Goal: Task Accomplishment & Management: Manage account settings

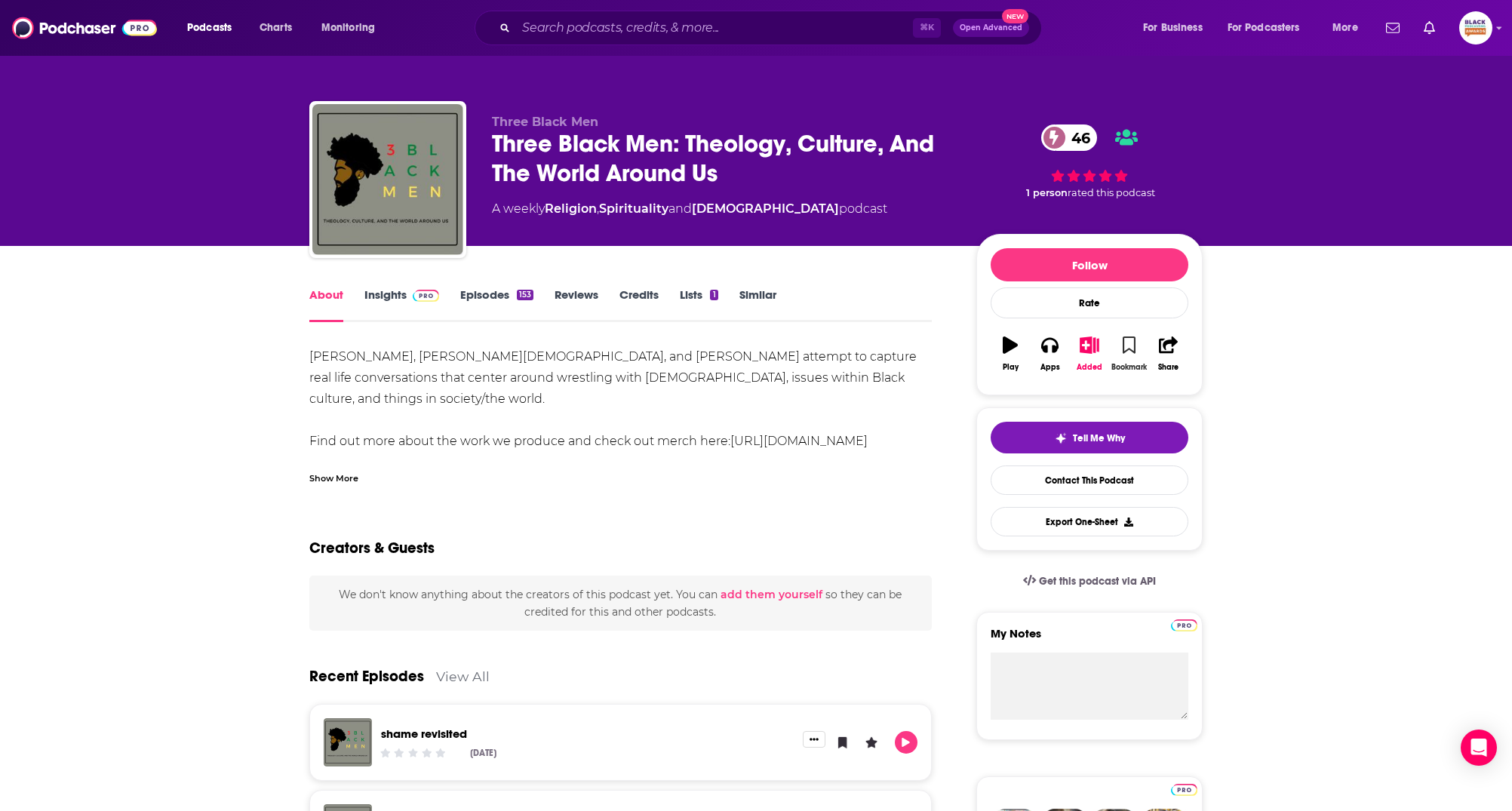
drag, startPoint x: 1140, startPoint y: 338, endPoint x: 1132, endPoint y: 346, distance: 11.3
click at [1137, 340] on button "Bookmark" at bounding box center [1128, 354] width 39 height 54
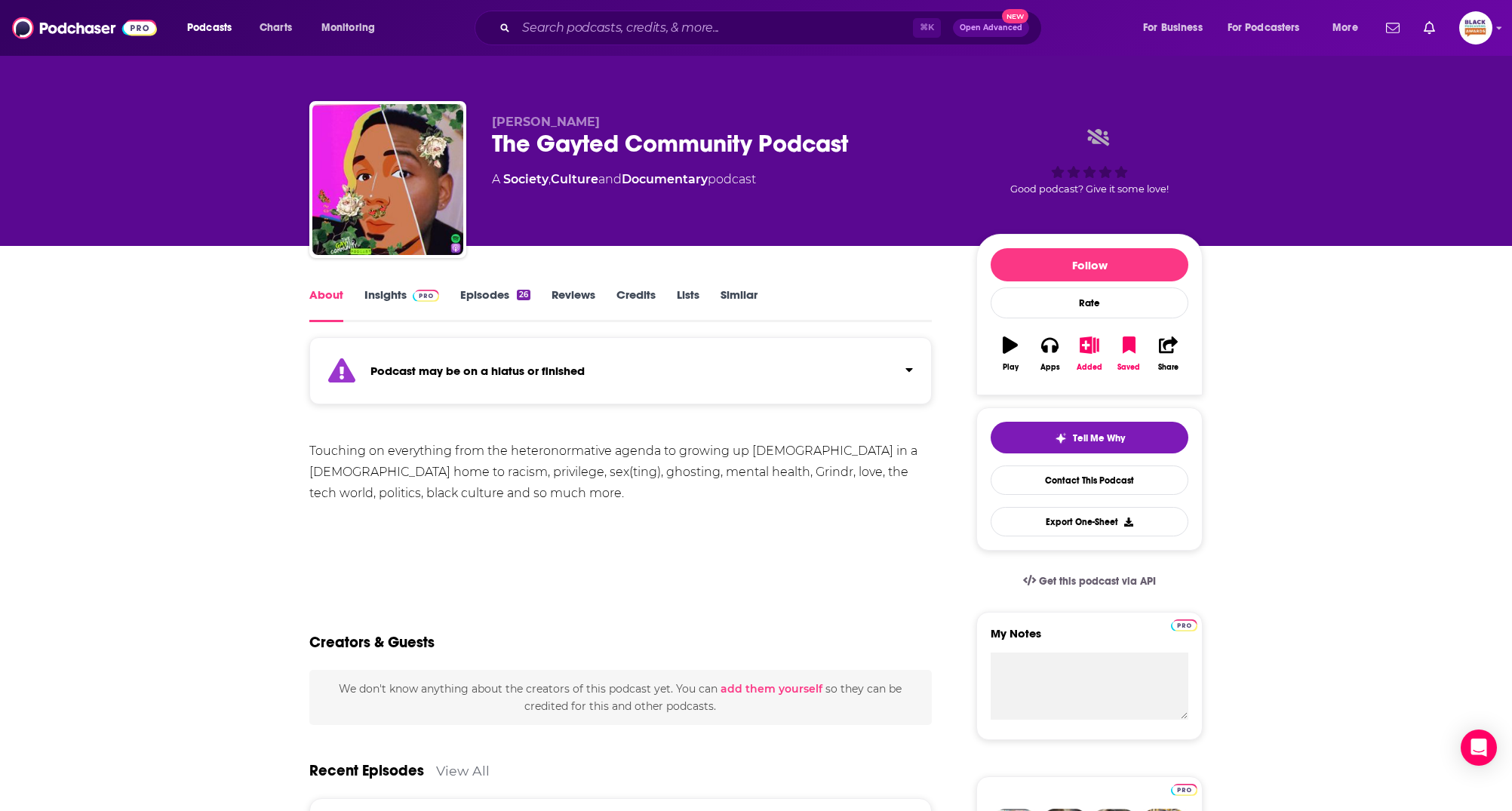
click at [884, 375] on div "Podcast may be on a hiatus or finished" at bounding box center [620, 370] width 622 height 67
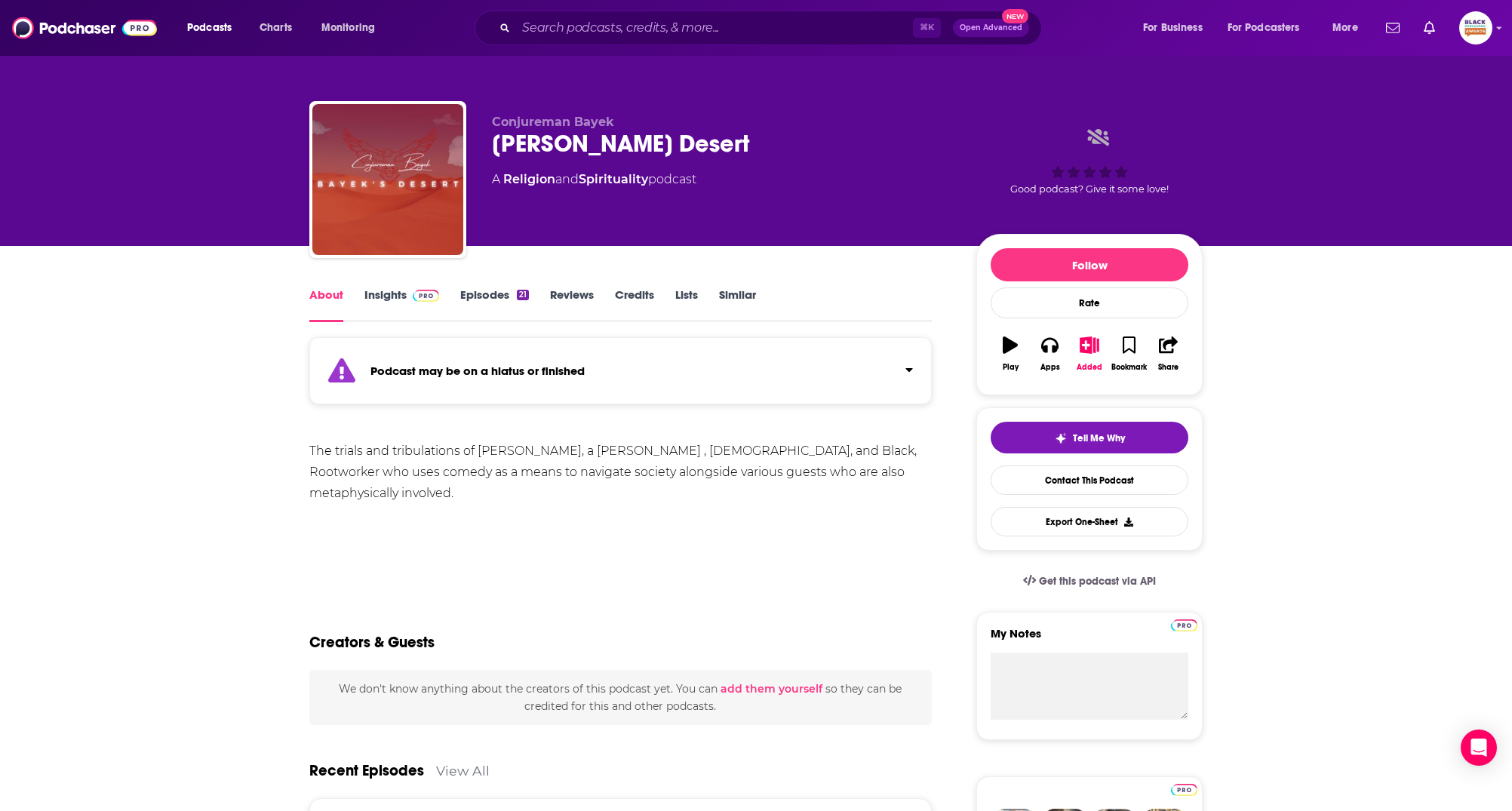
click at [897, 373] on button "Click to expand status details" at bounding box center [903, 367] width 19 height 21
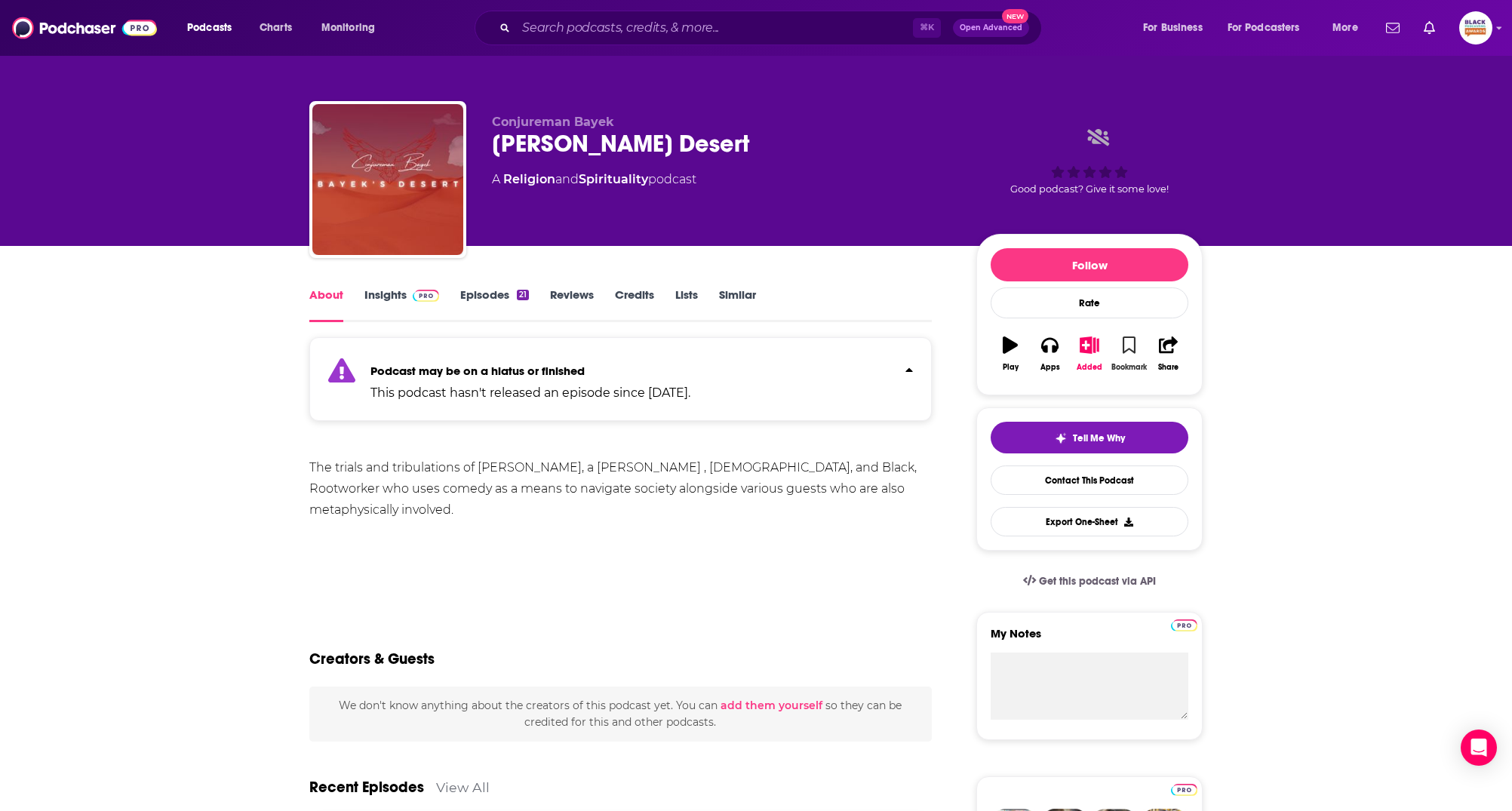
click at [1120, 341] on button "Bookmark" at bounding box center [1128, 354] width 39 height 54
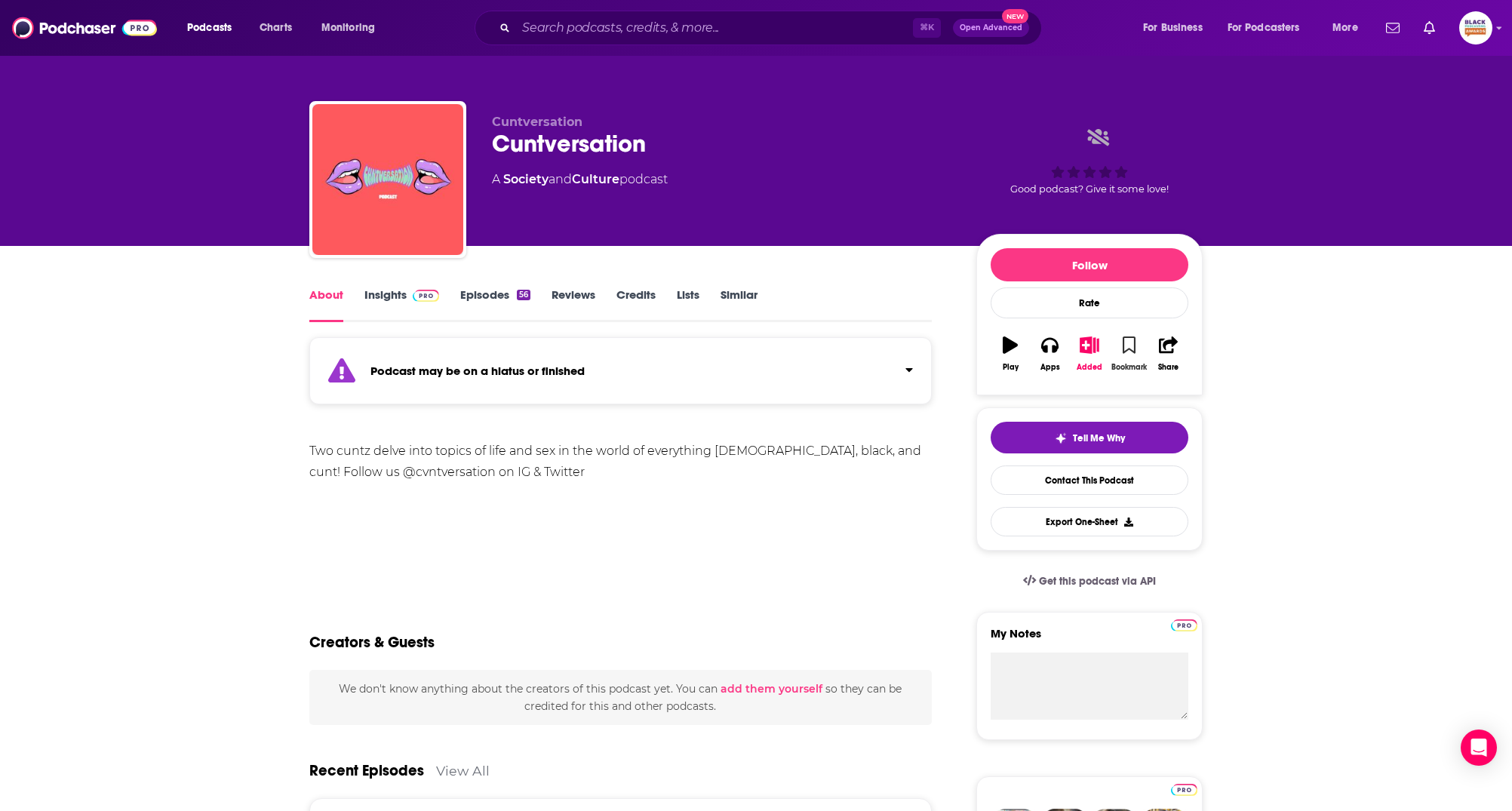
click at [1125, 351] on icon "button" at bounding box center [1129, 344] width 13 height 17
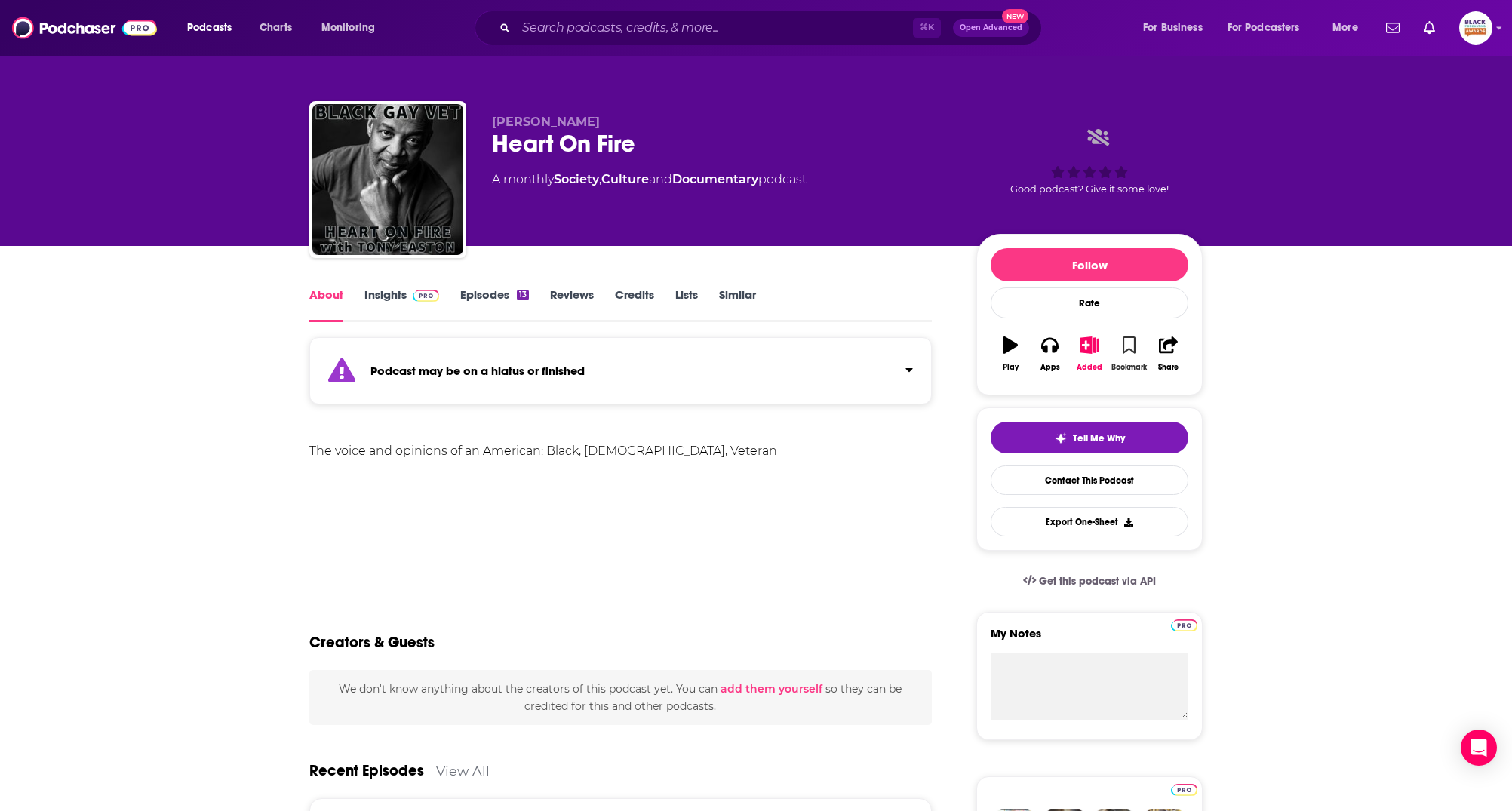
click at [1130, 342] on icon "button" at bounding box center [1129, 344] width 13 height 17
click at [895, 377] on div "Podcast may be on a hiatus or finished" at bounding box center [620, 370] width 622 height 67
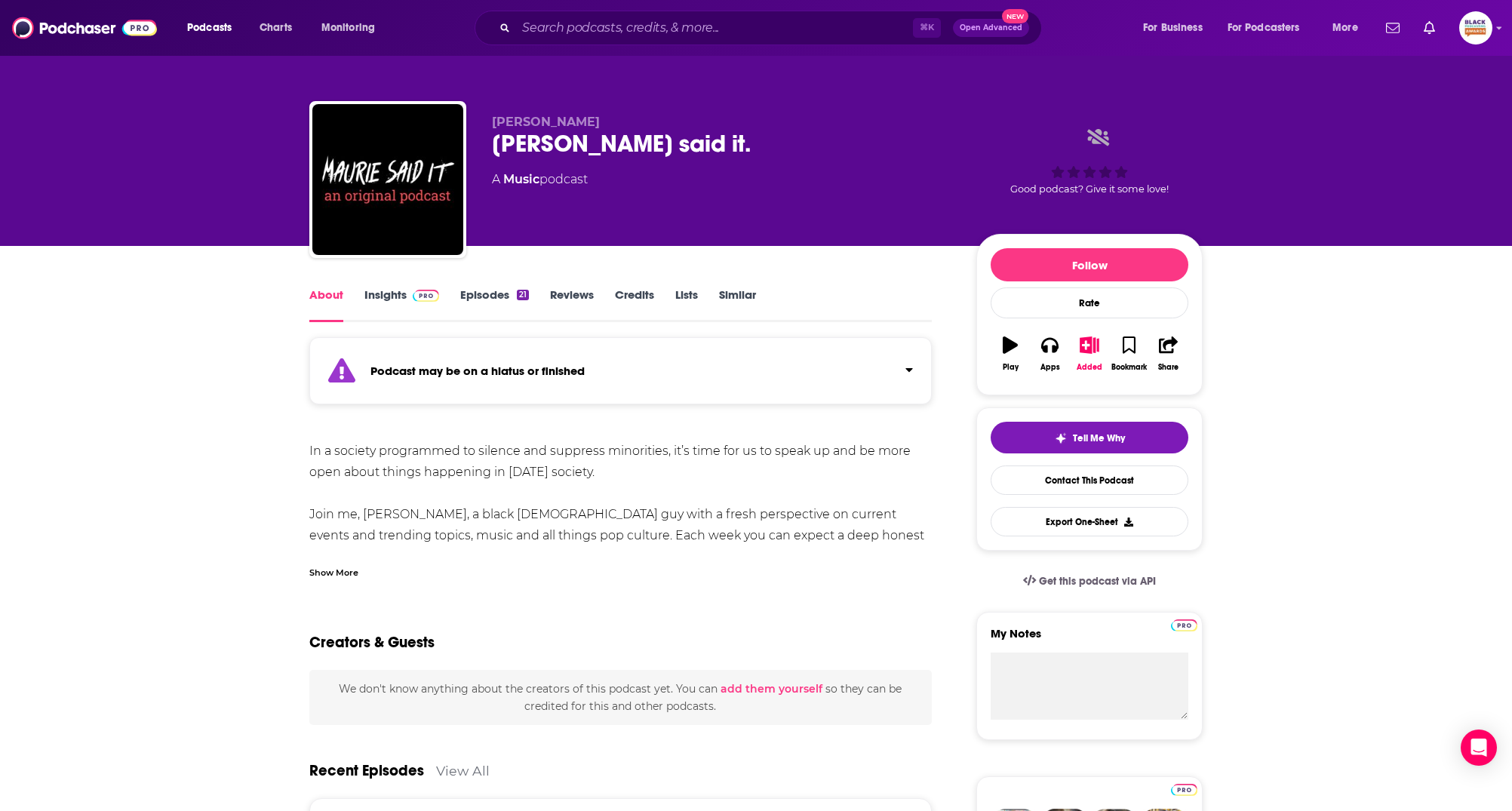
click at [791, 376] on div "Podcast may be on a hiatus or finished" at bounding box center [620, 370] width 622 height 67
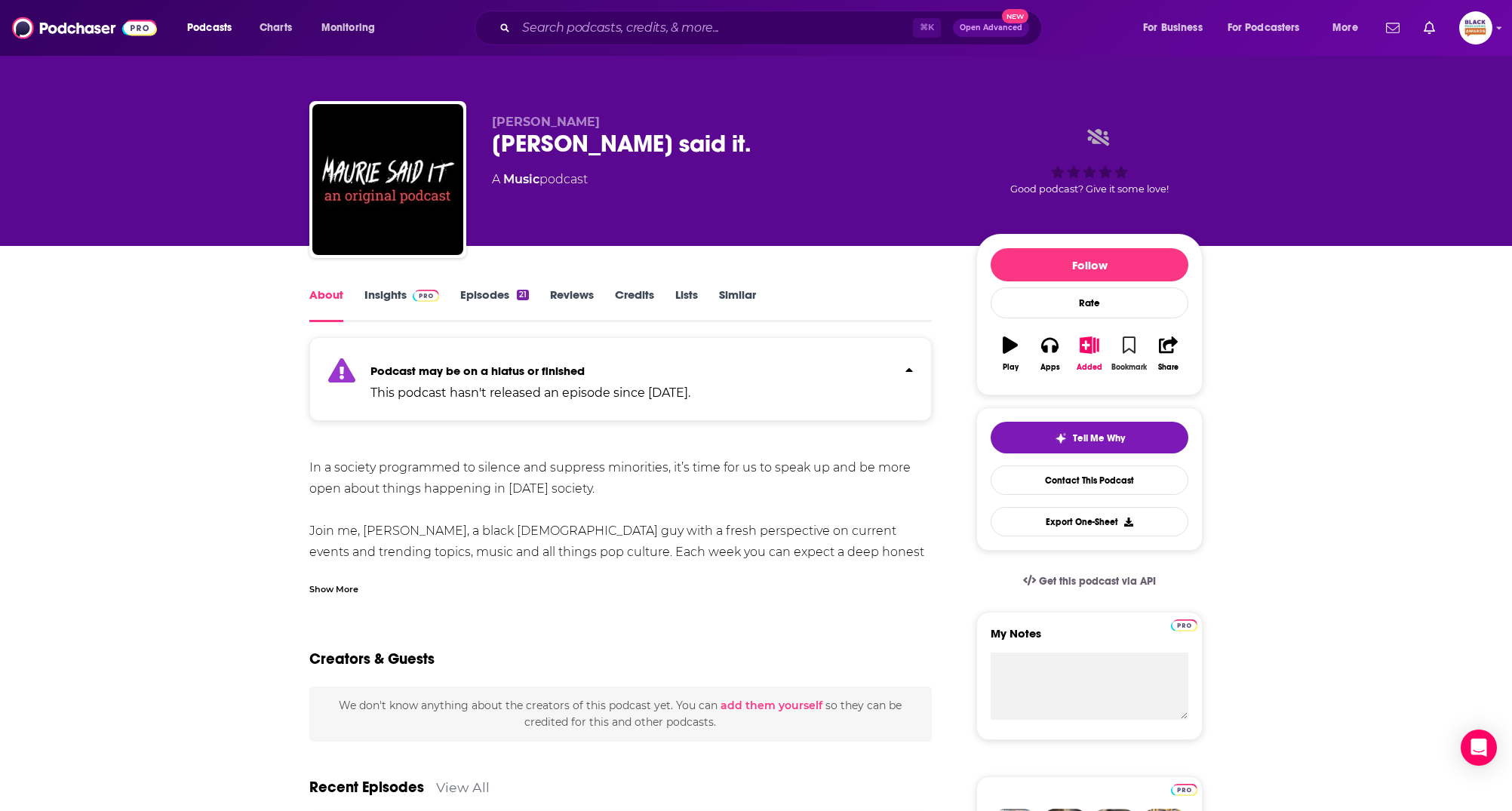
click at [1136, 342] on button "Bookmark" at bounding box center [1128, 354] width 39 height 54
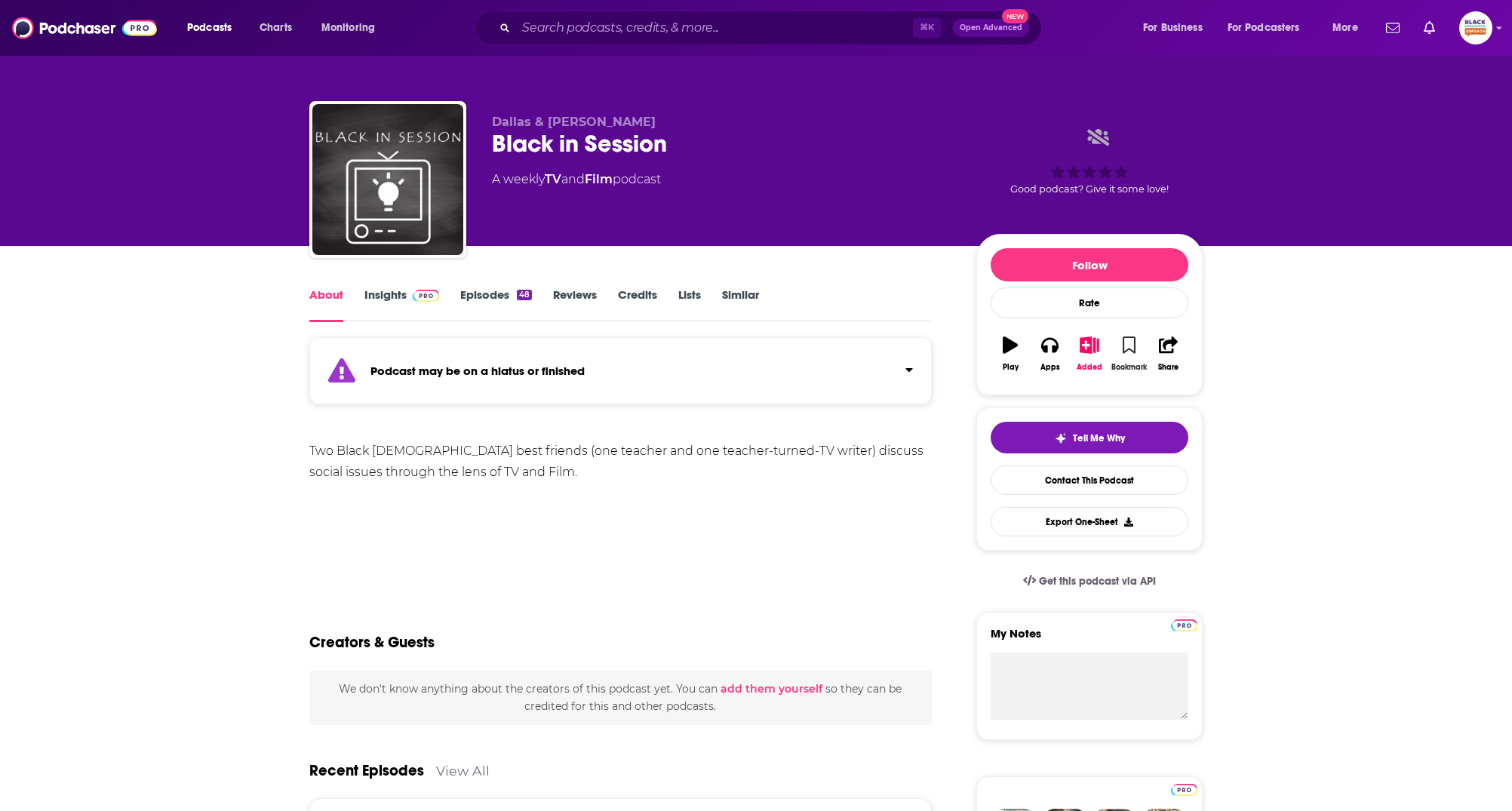
click at [1133, 353] on button "Bookmark" at bounding box center [1128, 354] width 39 height 54
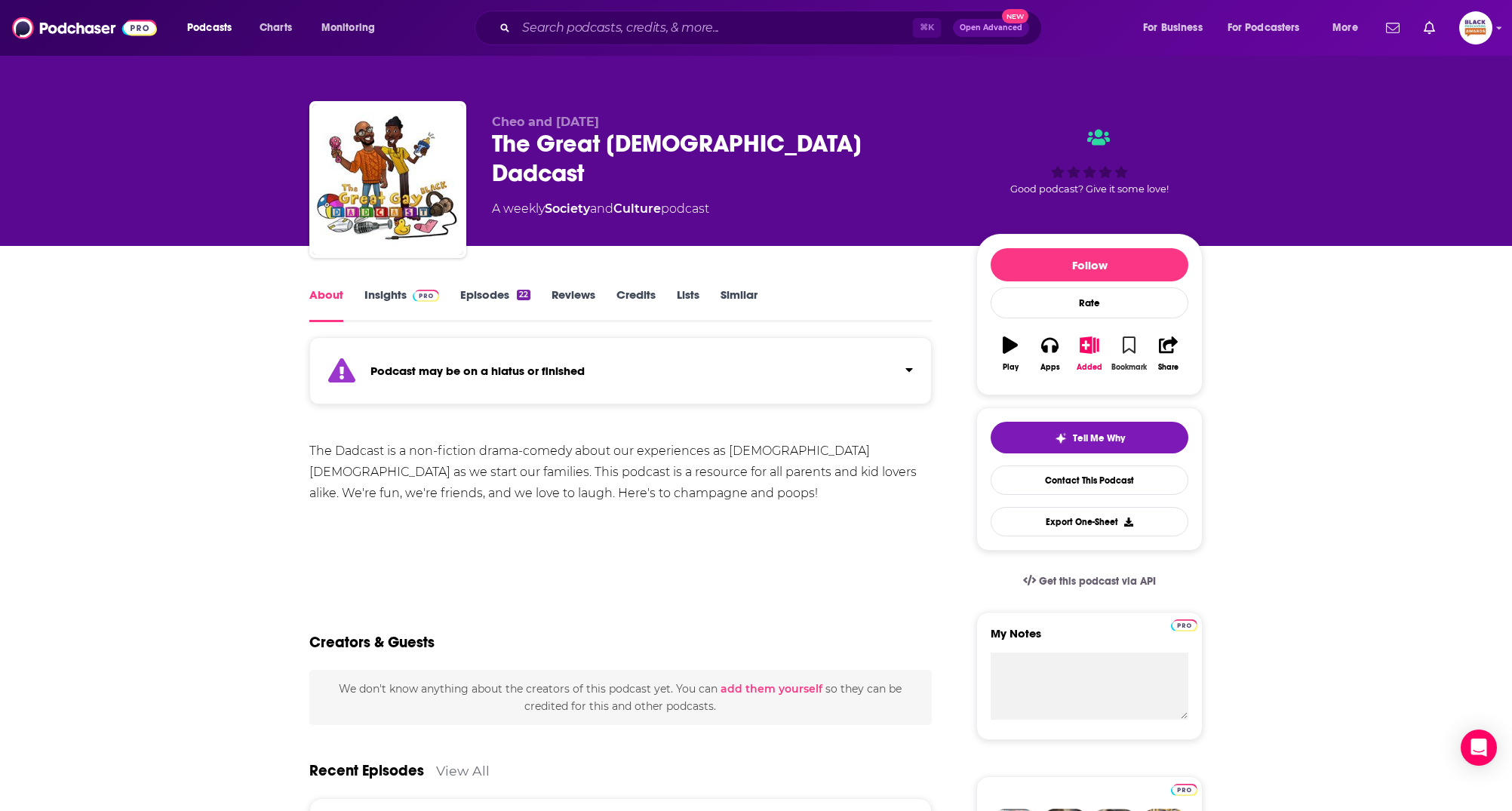
click at [1129, 347] on icon "button" at bounding box center [1129, 344] width 13 height 17
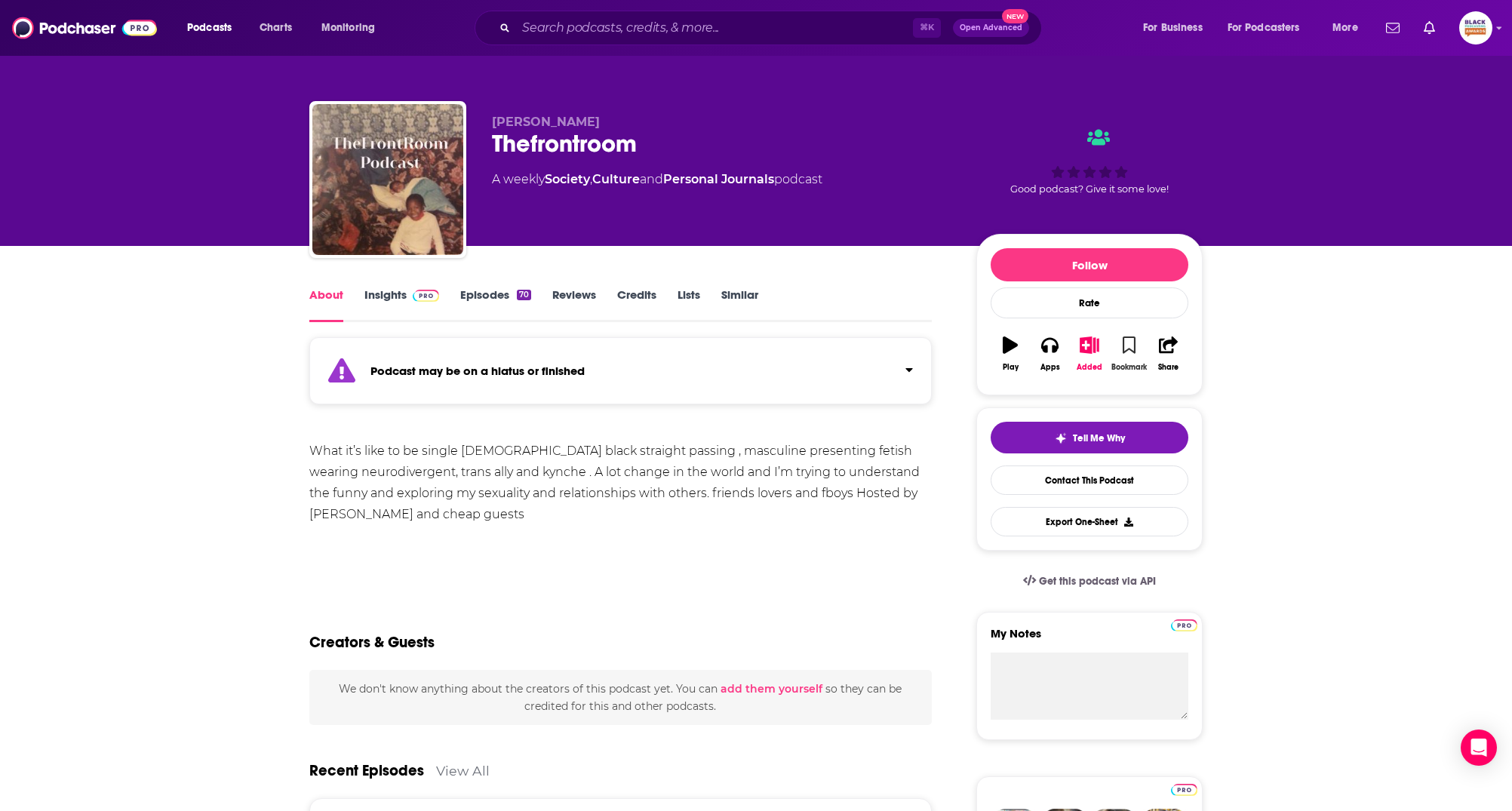
click at [1121, 346] on button "Bookmark" at bounding box center [1128, 354] width 39 height 54
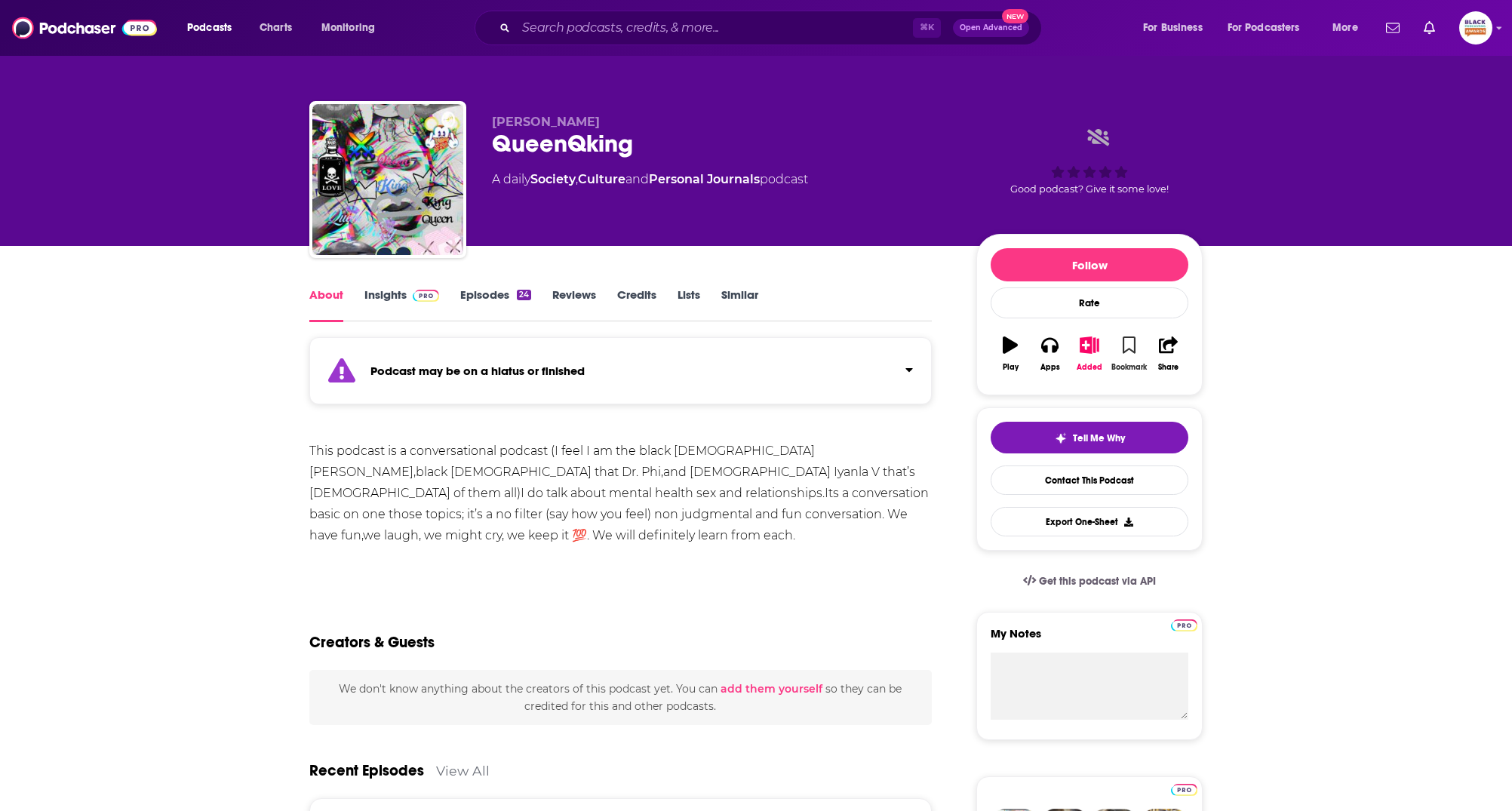
click at [1127, 352] on icon "button" at bounding box center [1129, 344] width 13 height 17
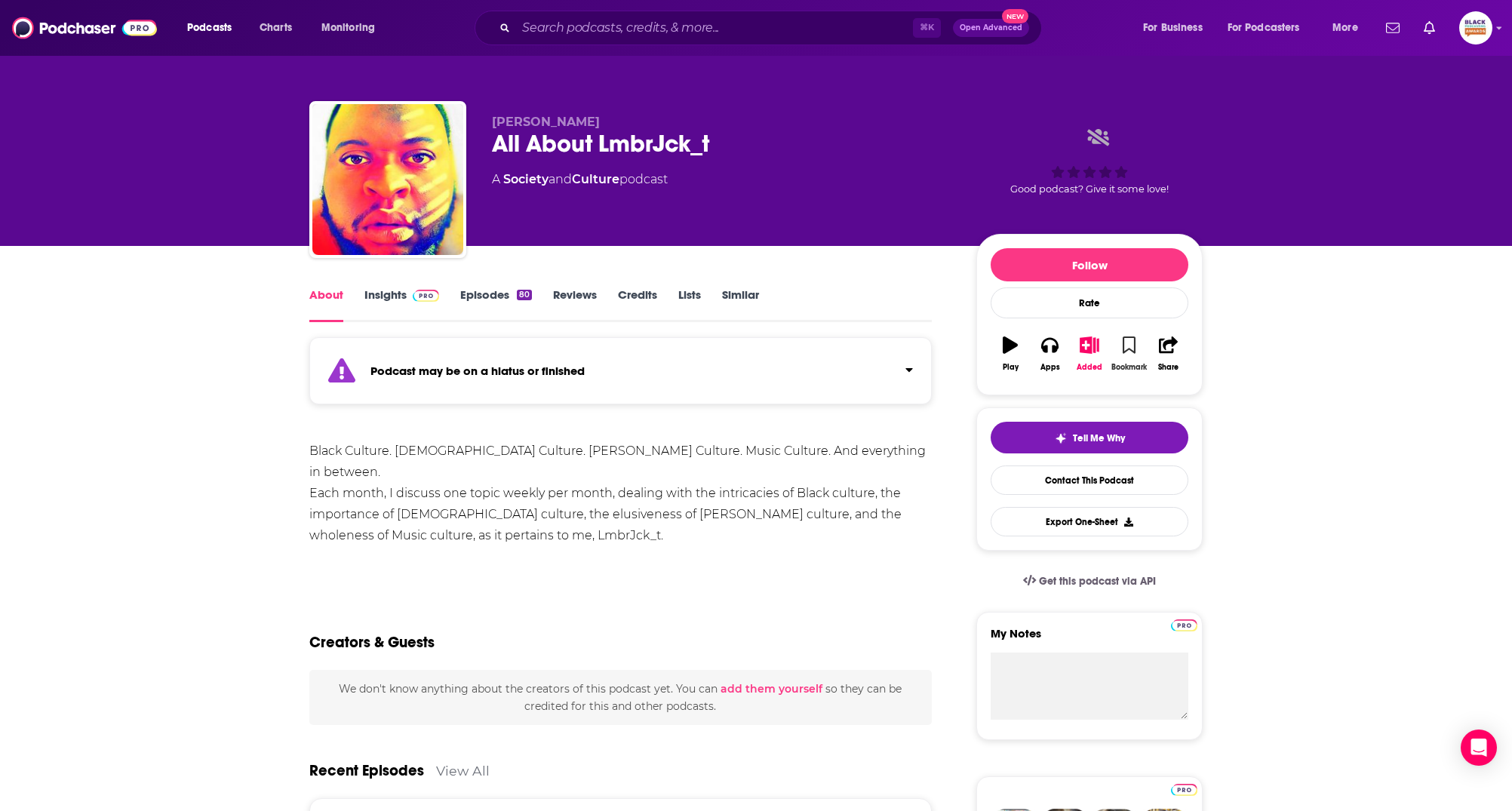
click at [1129, 348] on icon "button" at bounding box center [1129, 344] width 13 height 17
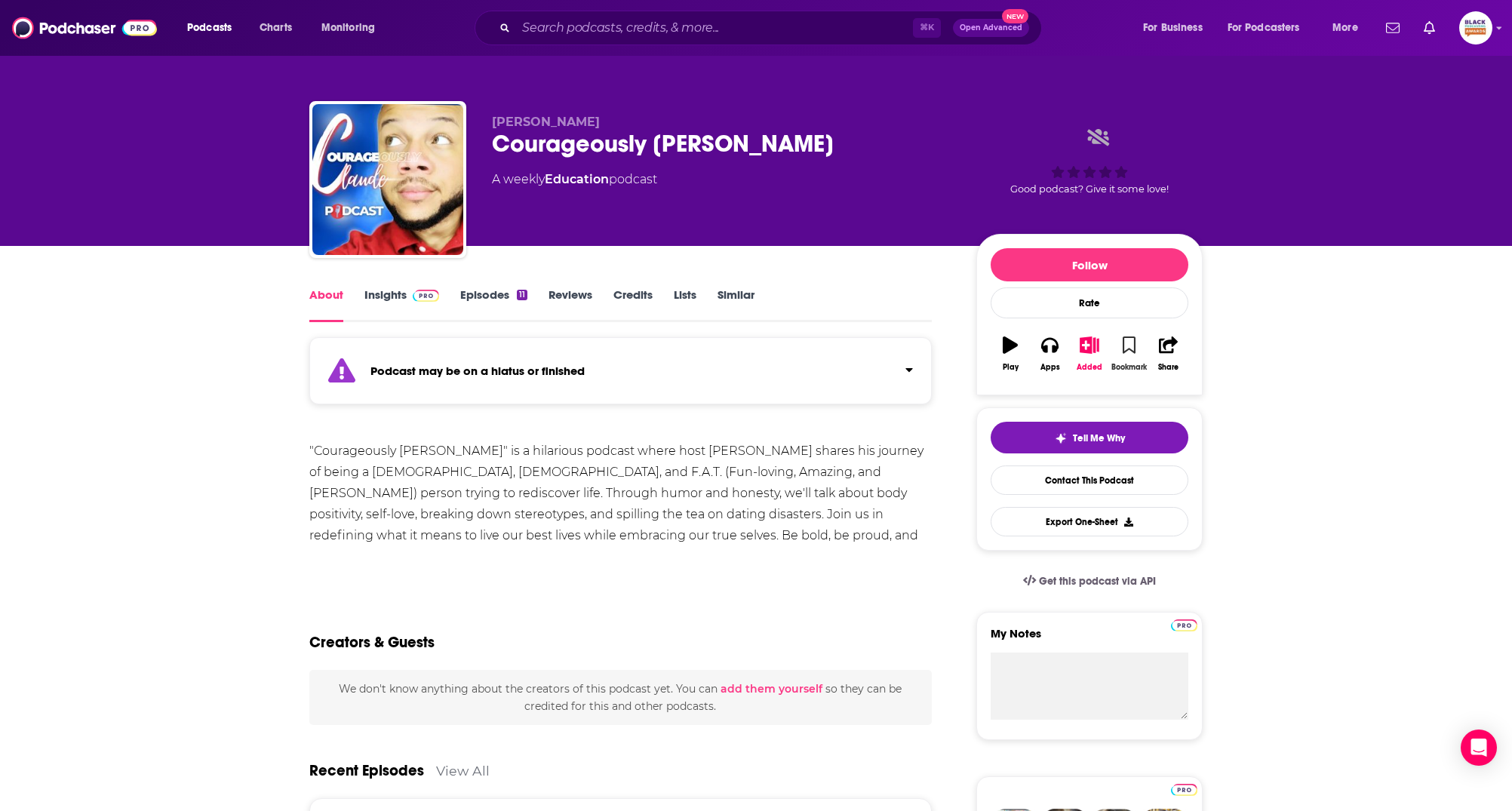
click at [1119, 345] on button "Bookmark" at bounding box center [1128, 354] width 39 height 54
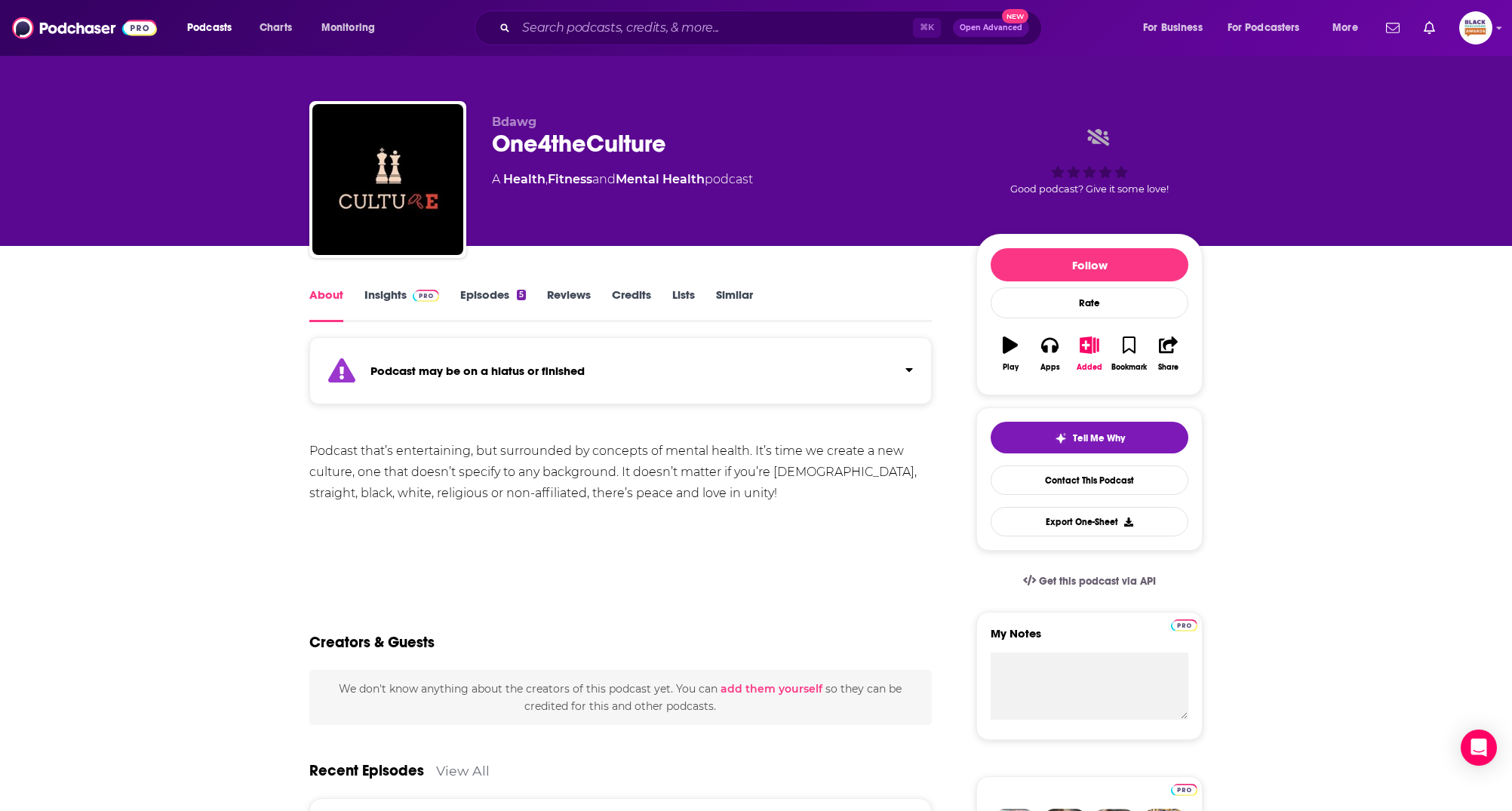
click at [1014, 340] on icon "button" at bounding box center [1009, 344] width 15 height 17
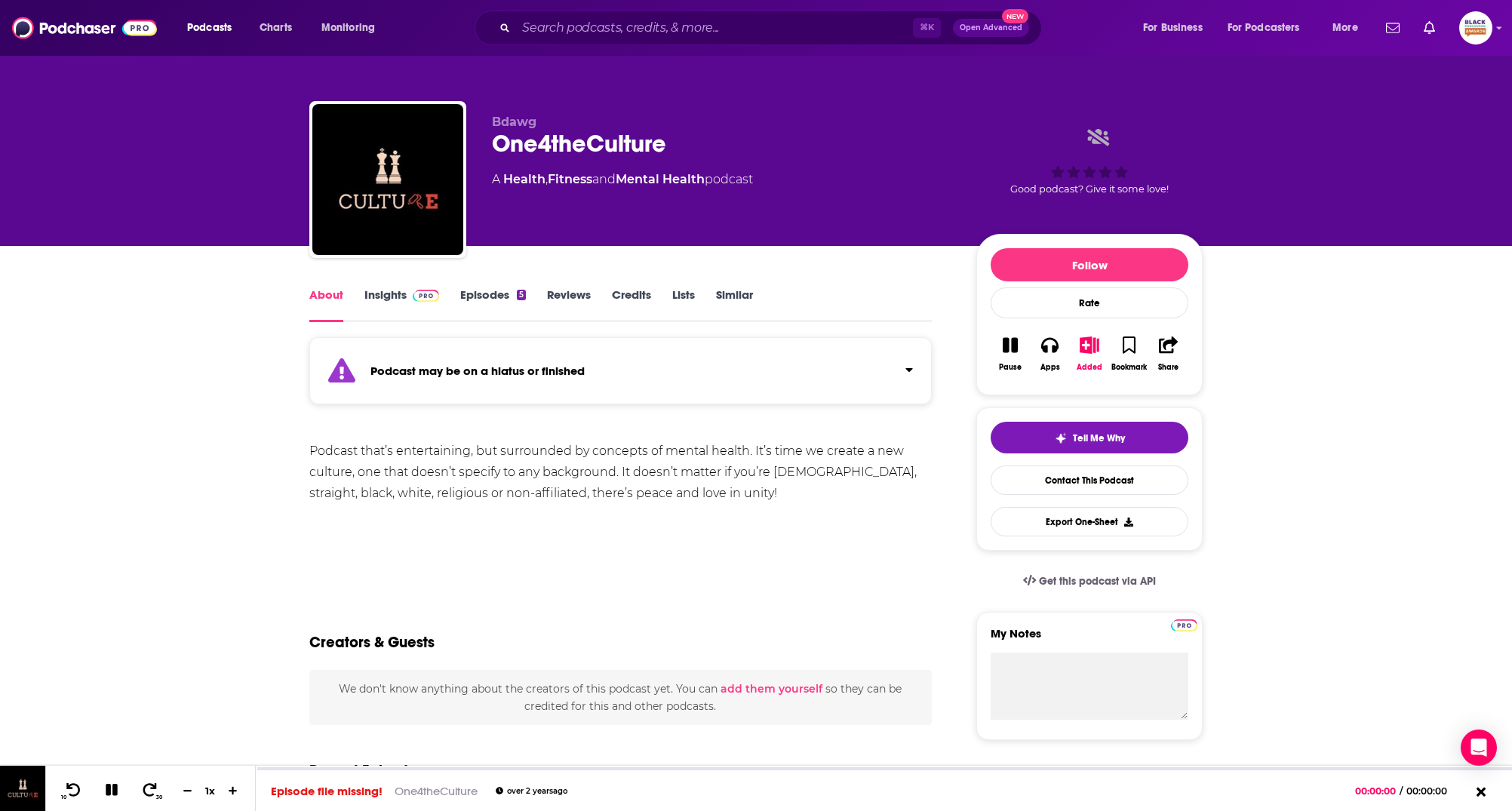
click at [522, 302] on link "Episodes 5" at bounding box center [492, 305] width 65 height 35
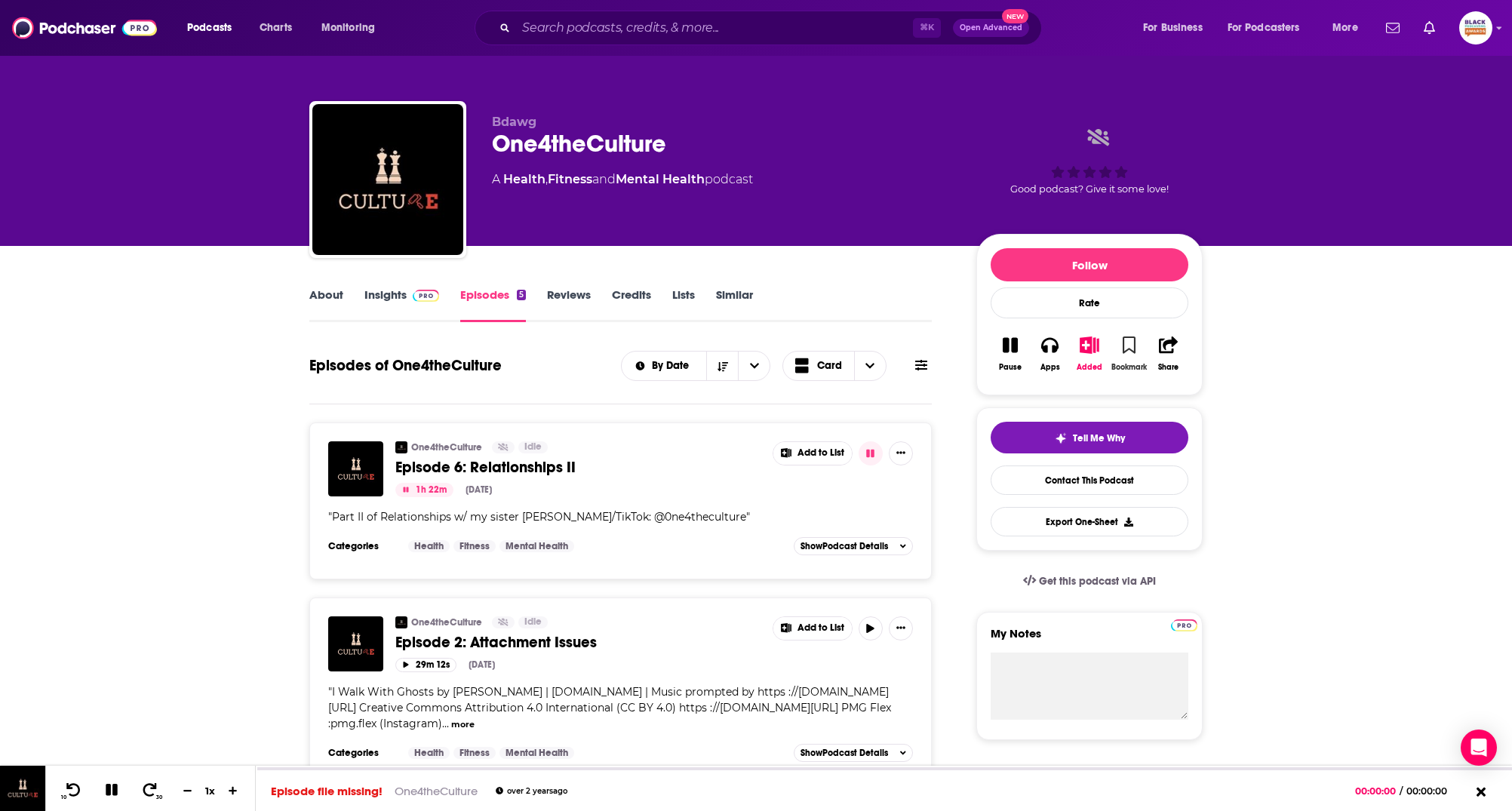
click at [1131, 344] on icon "button" at bounding box center [1129, 344] width 13 height 17
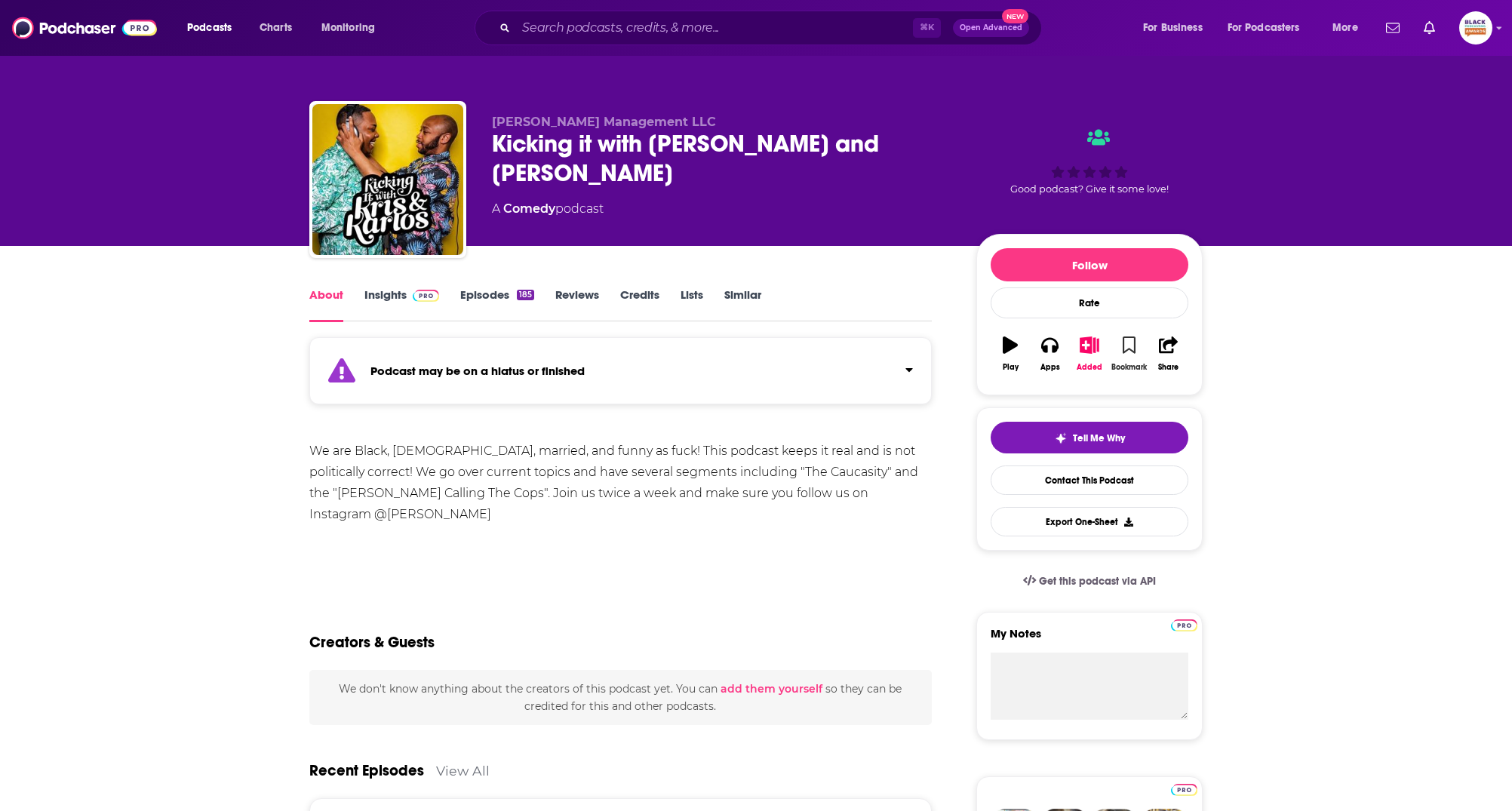
click at [1128, 338] on icon "button" at bounding box center [1129, 344] width 13 height 17
click at [1131, 347] on icon "button" at bounding box center [1129, 344] width 13 height 17
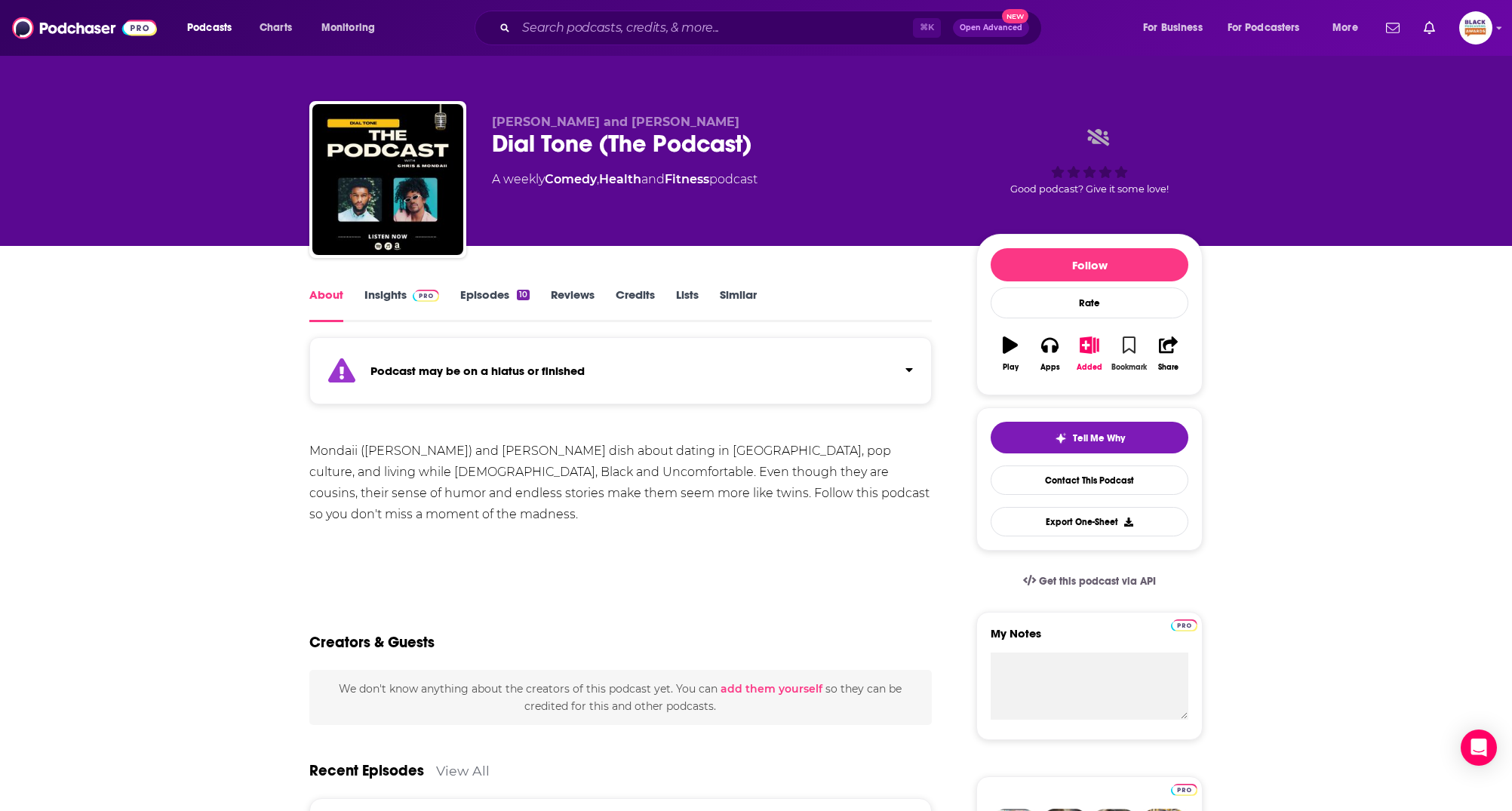
click at [1130, 352] on icon "button" at bounding box center [1129, 344] width 13 height 17
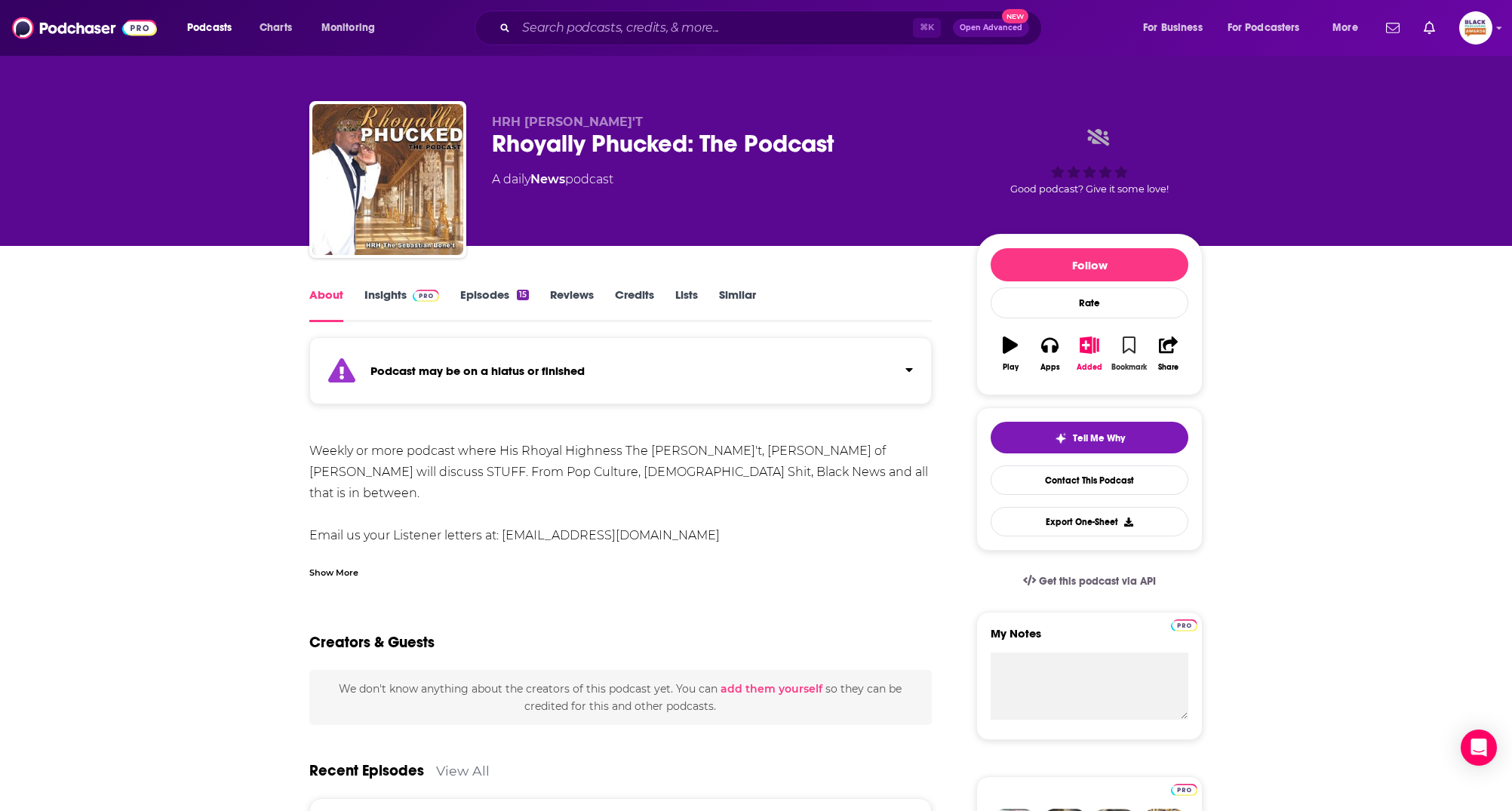
click at [1137, 353] on button "Bookmark" at bounding box center [1128, 354] width 39 height 54
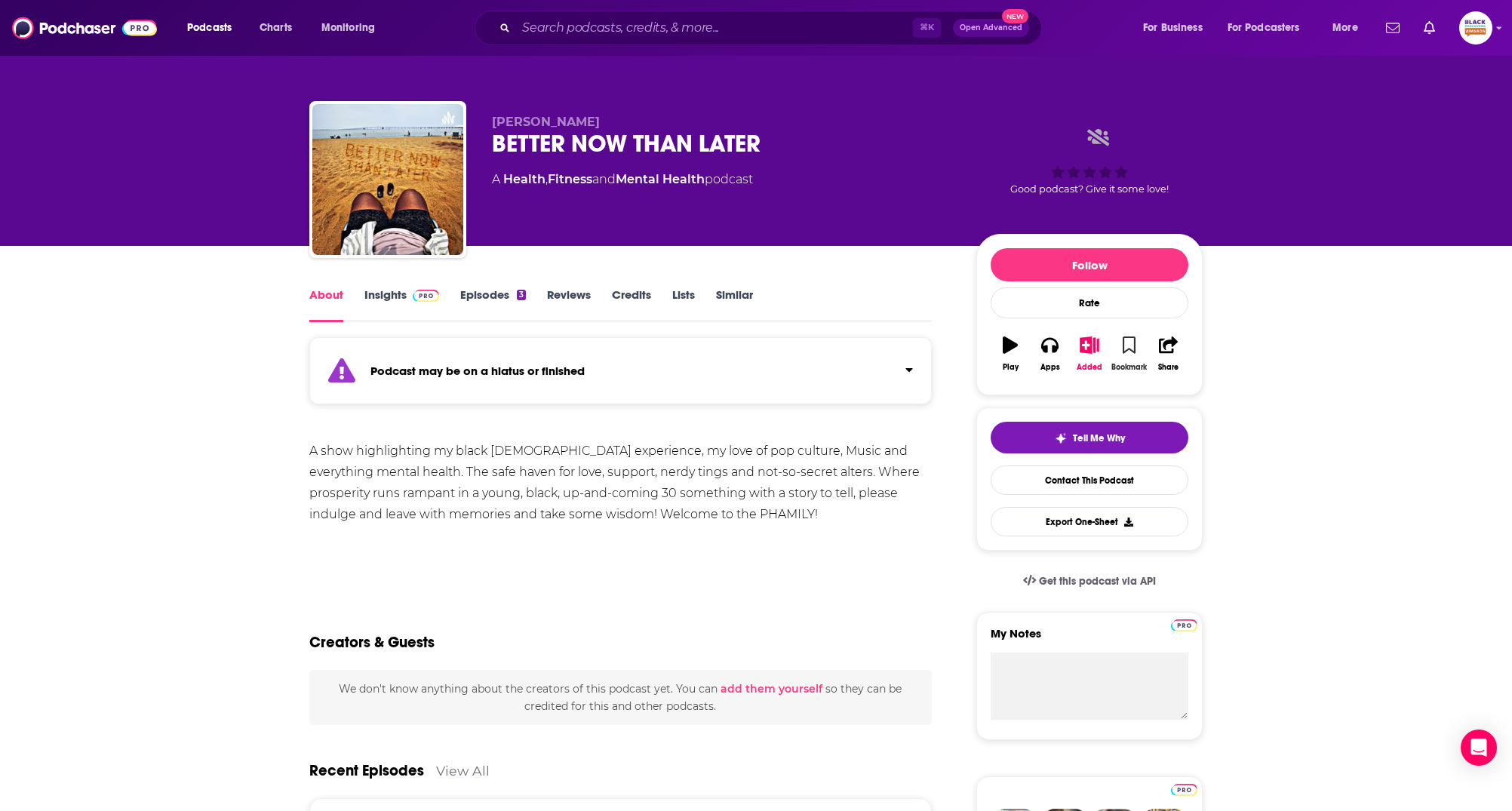
click at [1124, 350] on icon "button" at bounding box center [1129, 344] width 13 height 17
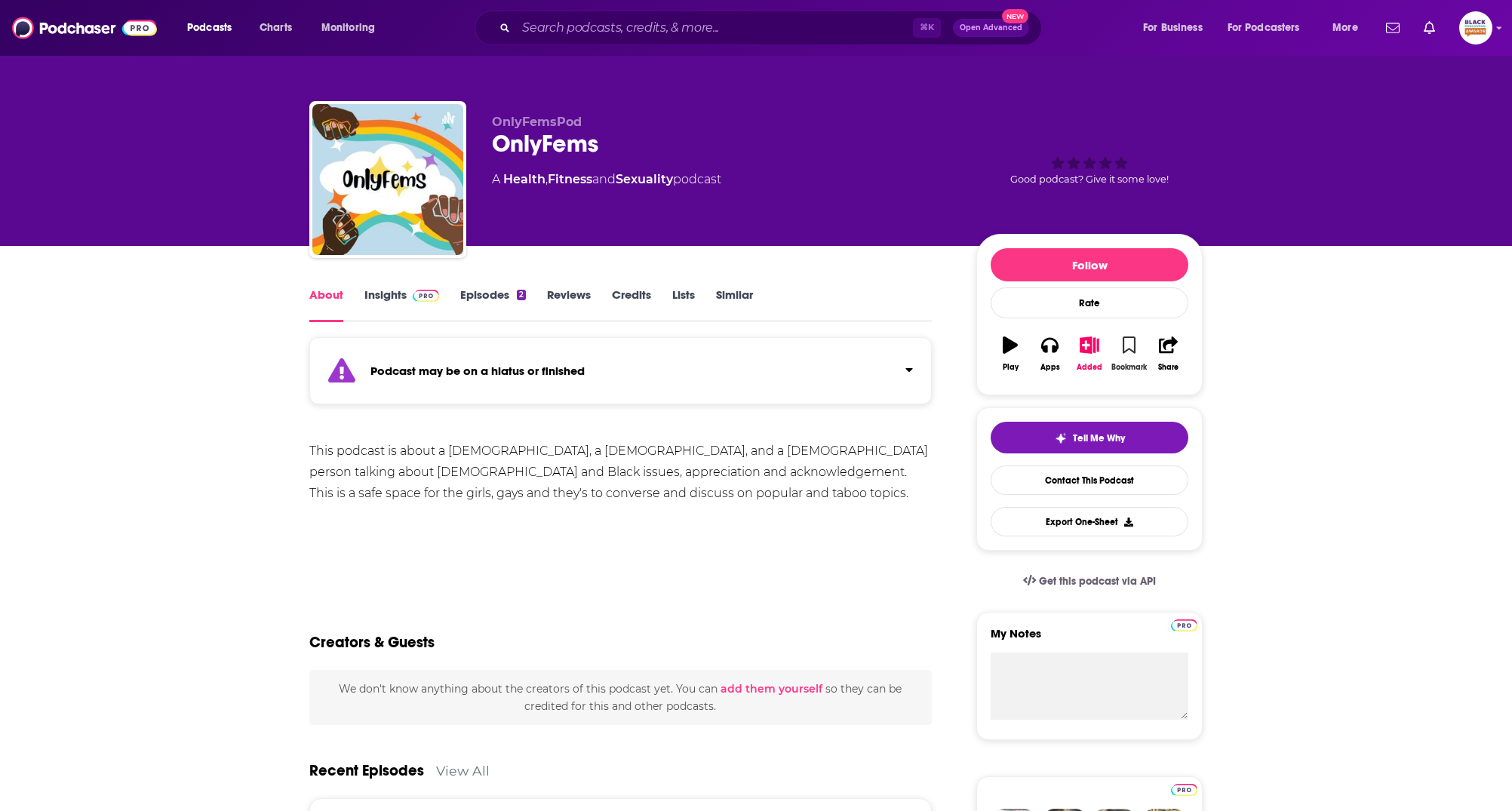
click at [1126, 347] on icon "button" at bounding box center [1129, 344] width 13 height 17
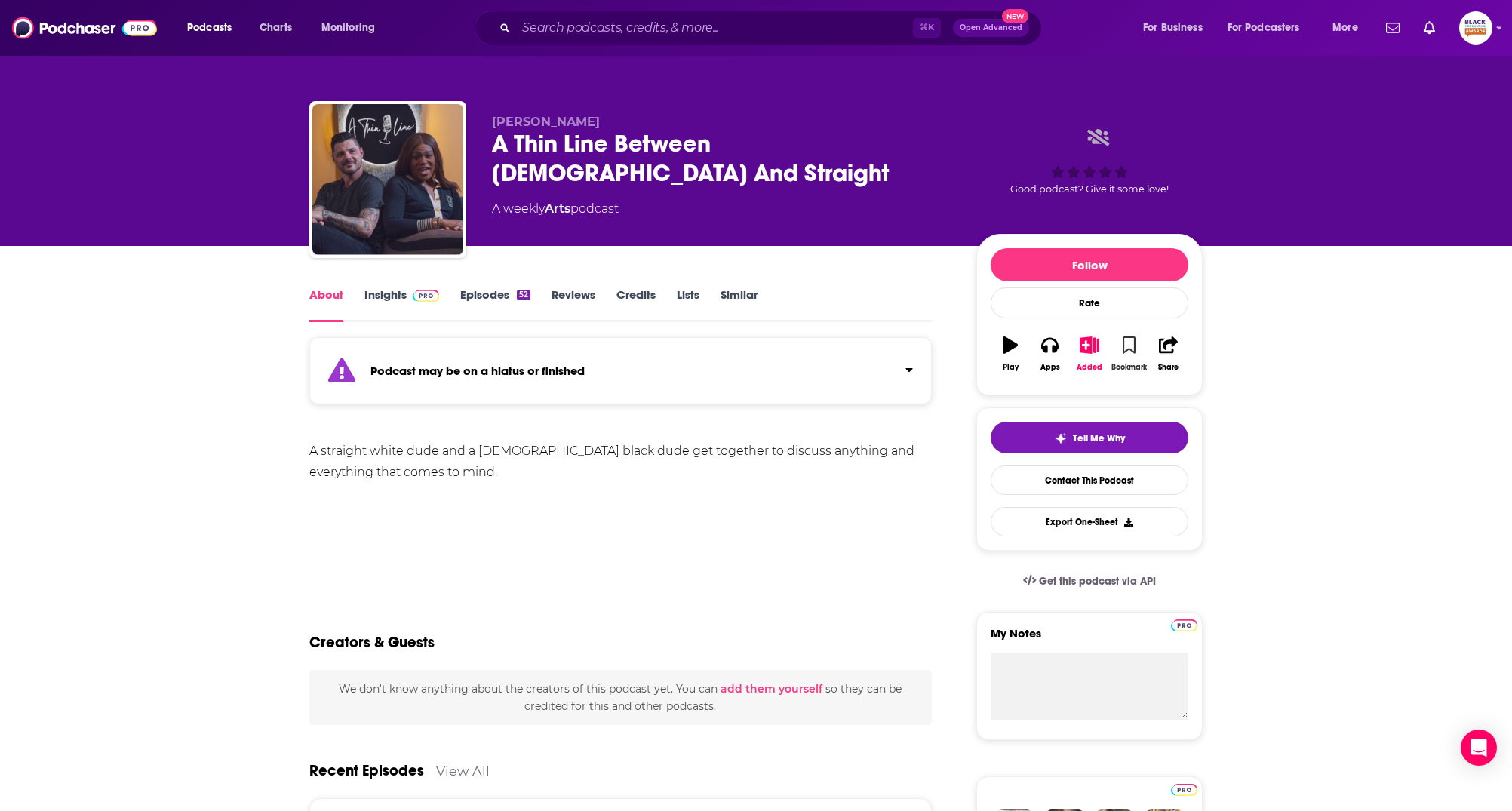
click at [1131, 347] on icon "button" at bounding box center [1129, 344] width 13 height 17
click at [915, 391] on div "Podcast may be on a hiatus or finished" at bounding box center [620, 370] width 622 height 67
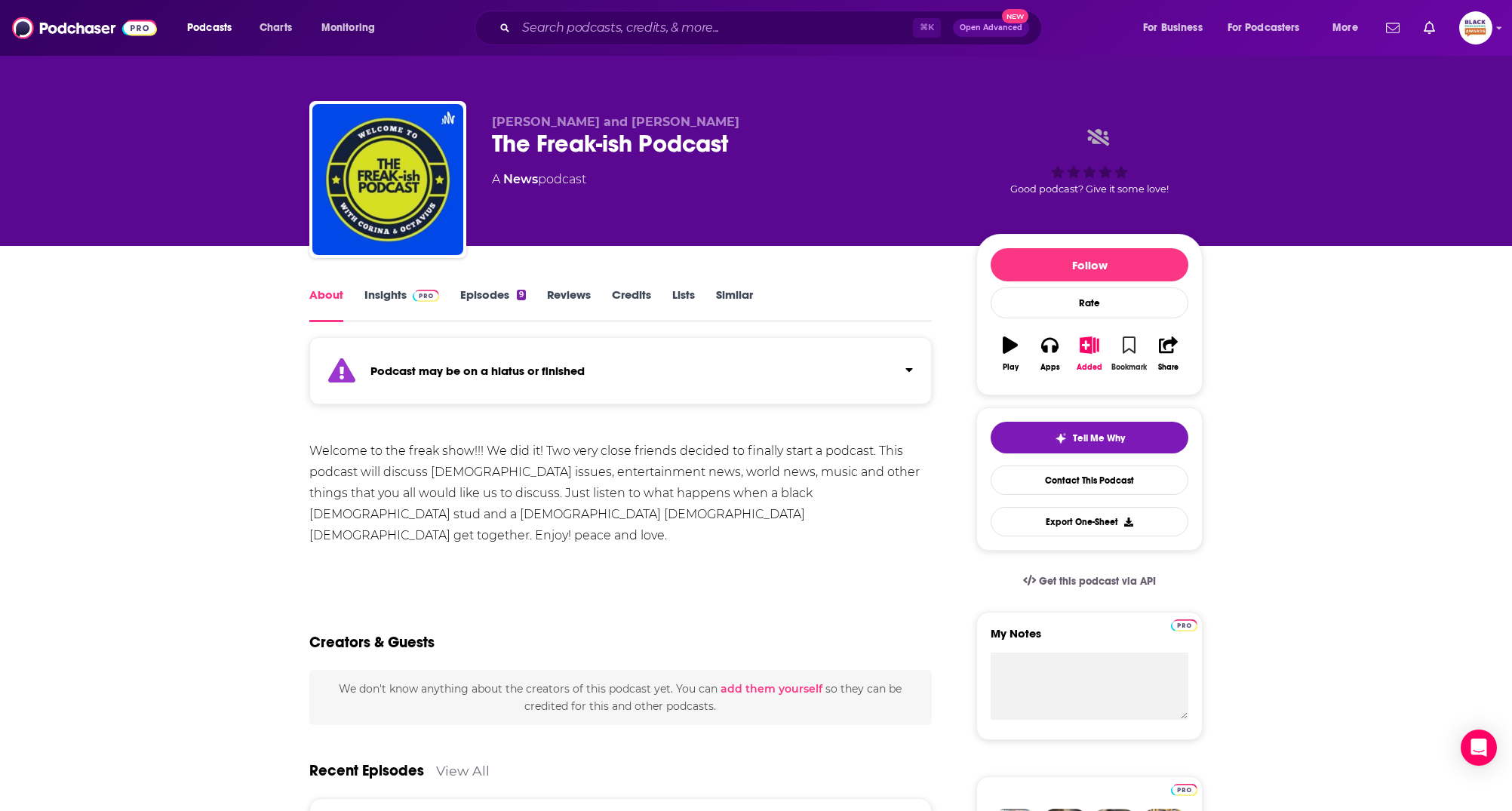
click at [1125, 341] on icon "button" at bounding box center [1129, 344] width 13 height 17
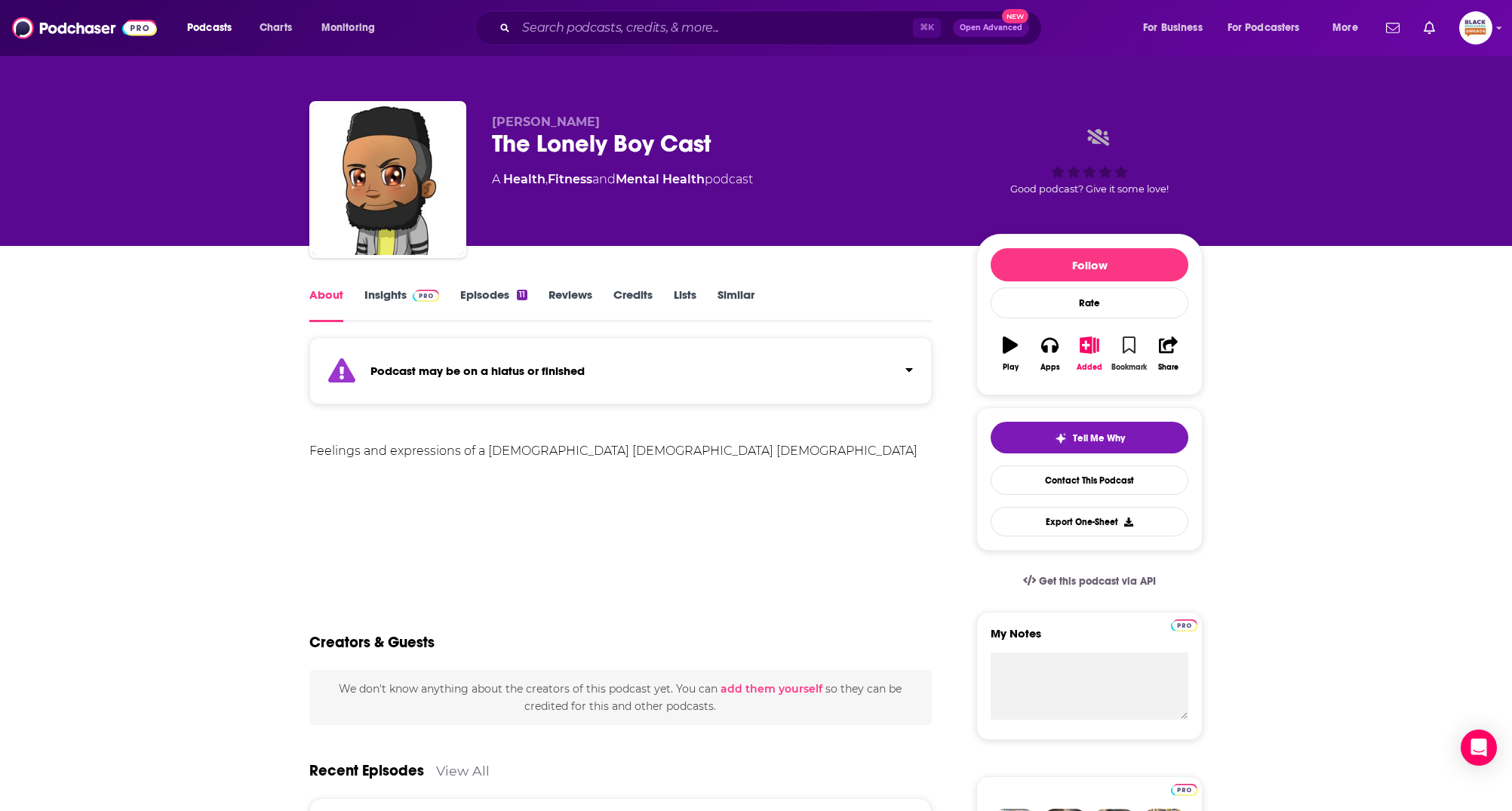
click at [1146, 347] on button "Bookmark" at bounding box center [1128, 354] width 39 height 54
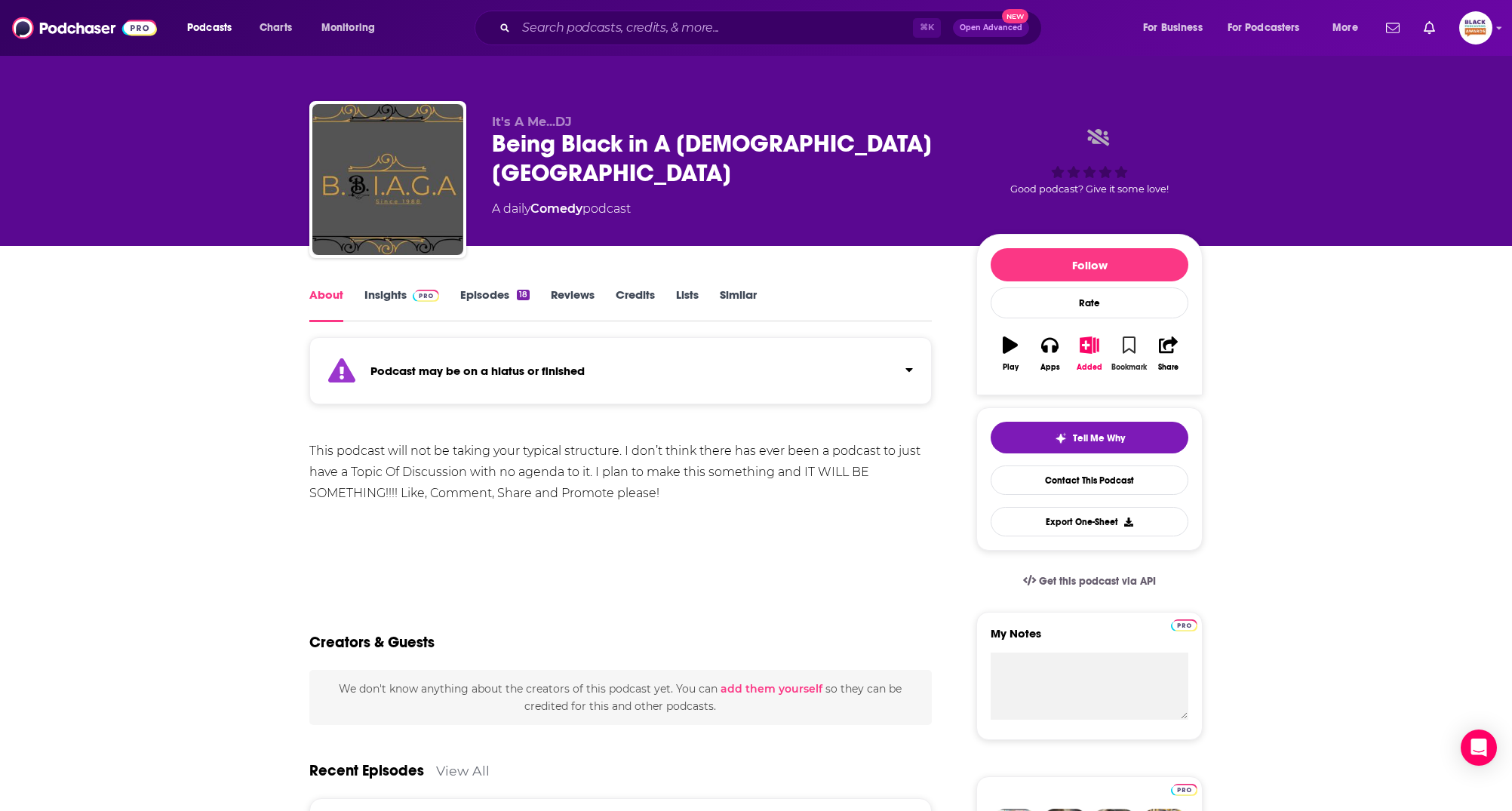
click at [1135, 343] on button "Bookmark" at bounding box center [1128, 354] width 39 height 54
click at [885, 373] on div "Podcast may be on a hiatus or finished" at bounding box center [620, 370] width 622 height 67
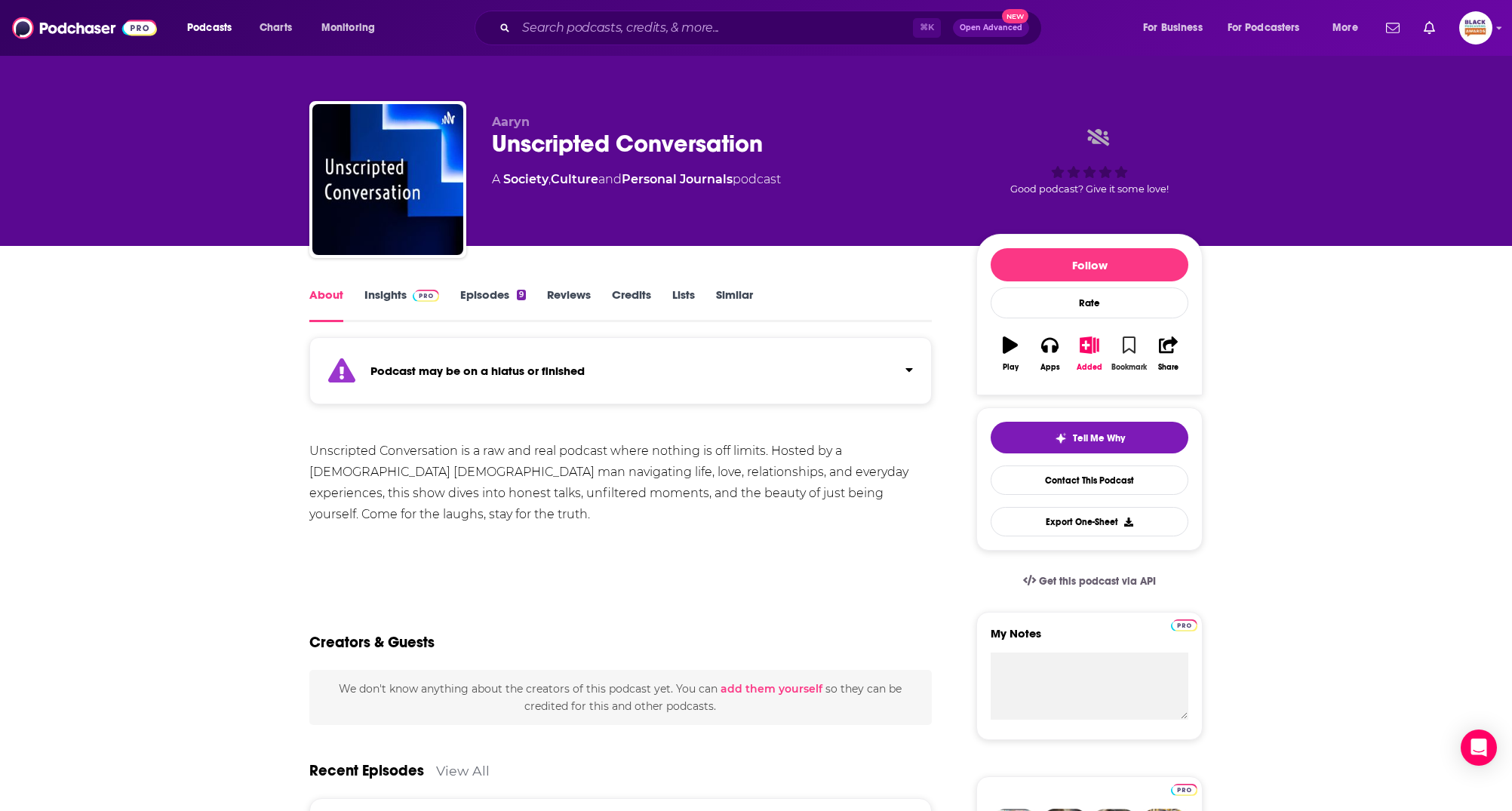
click at [1127, 349] on icon "button" at bounding box center [1129, 344] width 13 height 17
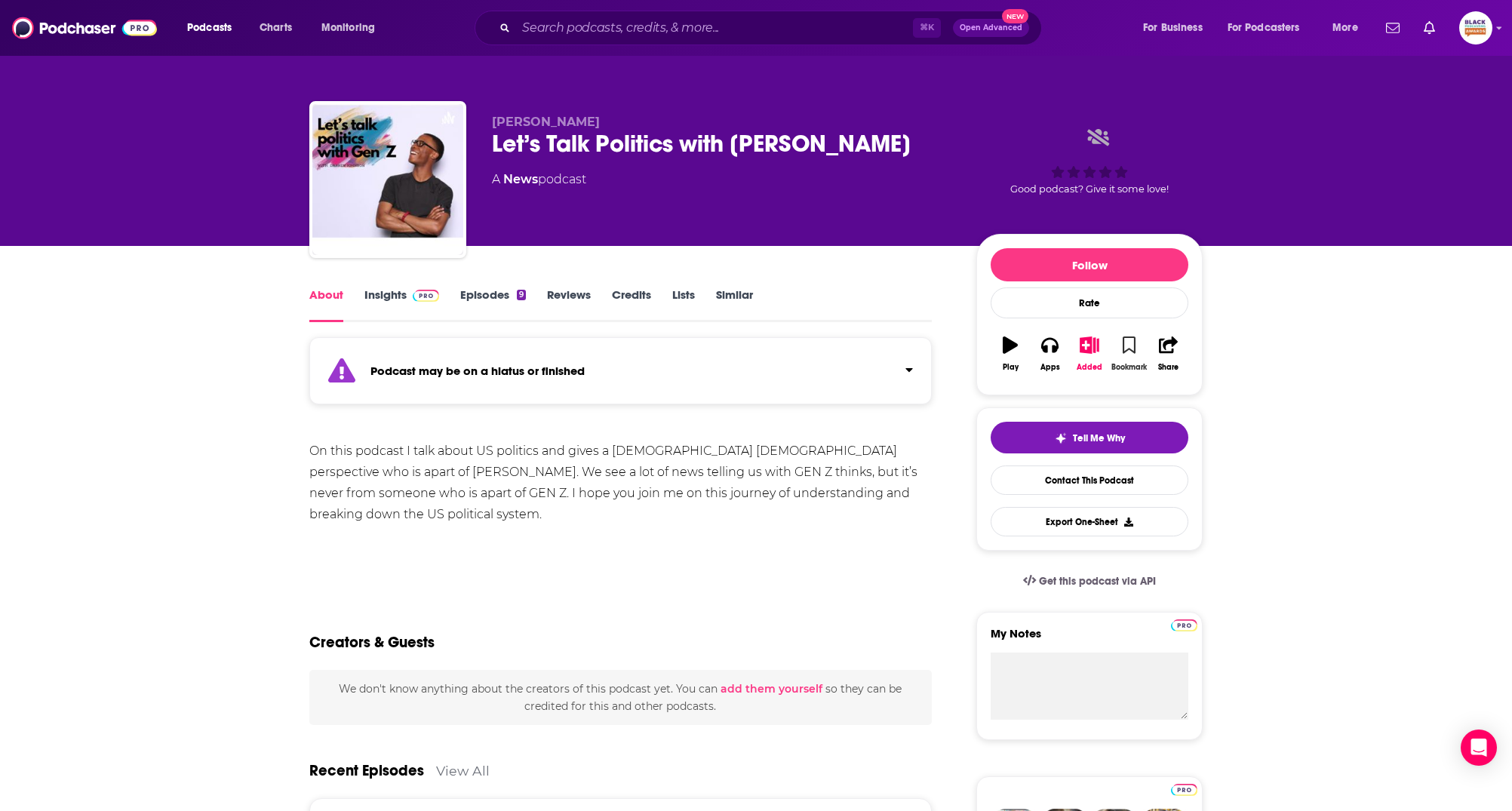
click at [1128, 346] on icon "button" at bounding box center [1129, 344] width 13 height 17
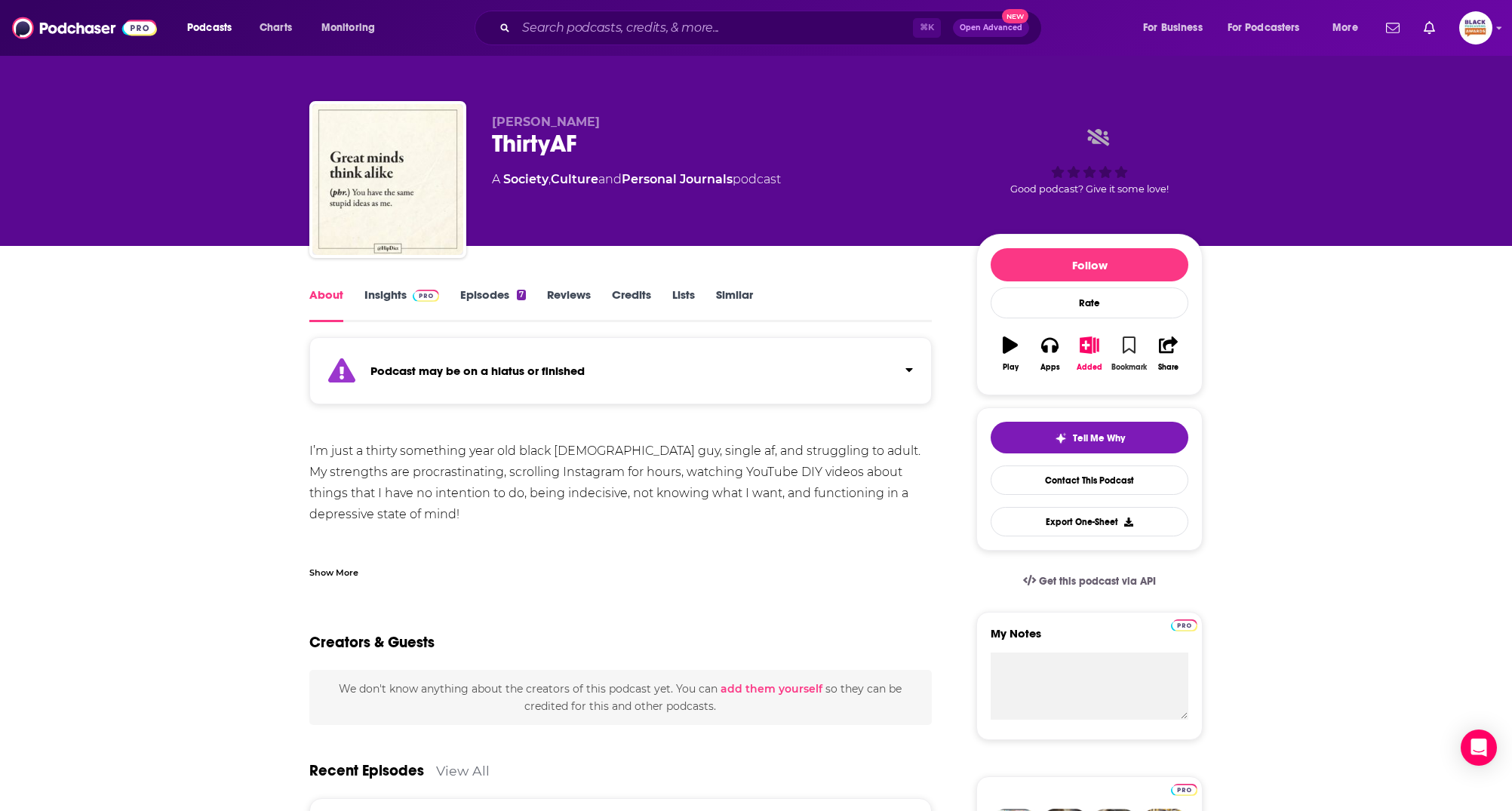
click at [1126, 334] on button "Bookmark" at bounding box center [1128, 354] width 39 height 54
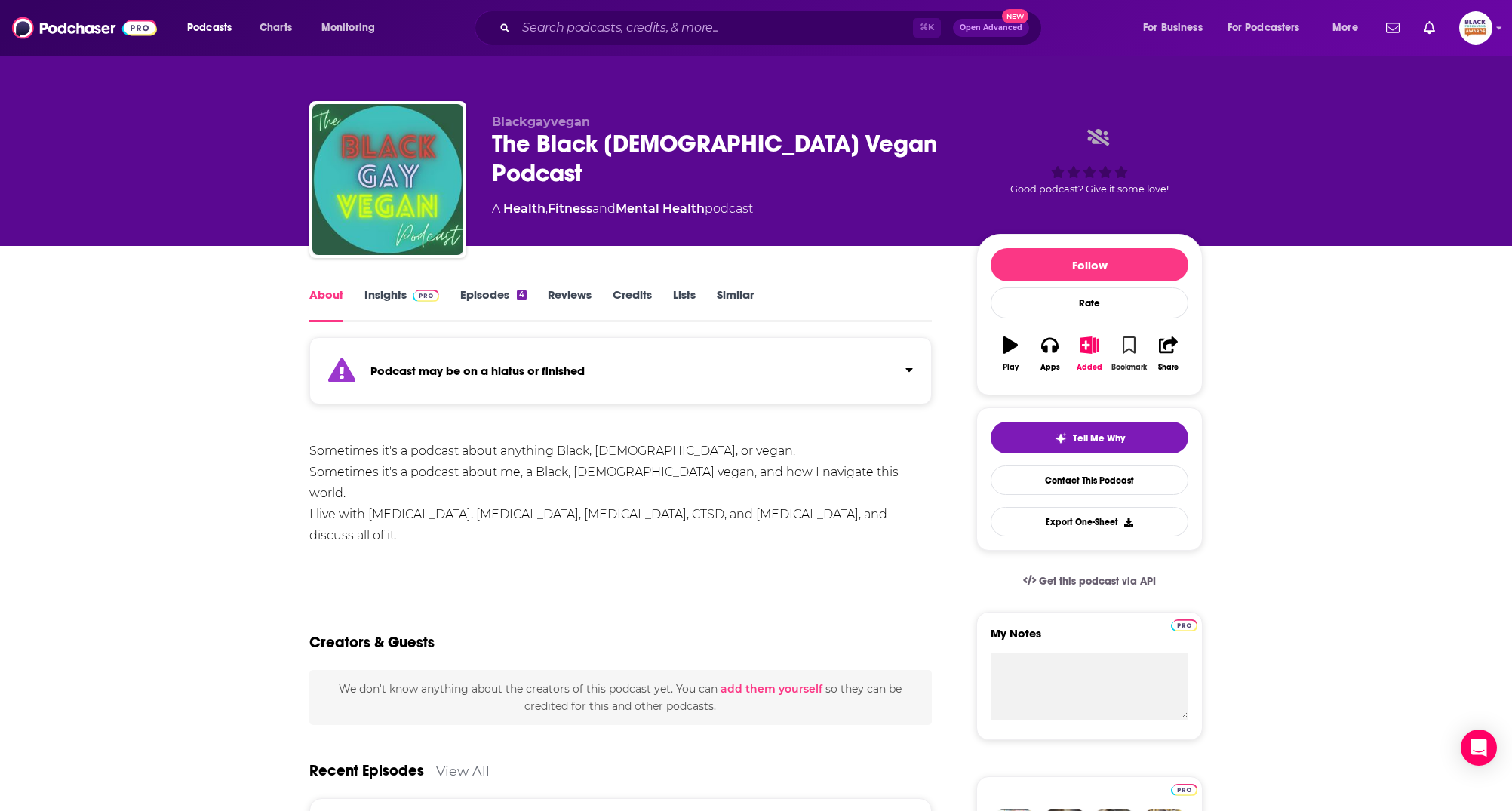
click at [1124, 351] on icon "button" at bounding box center [1129, 344] width 13 height 17
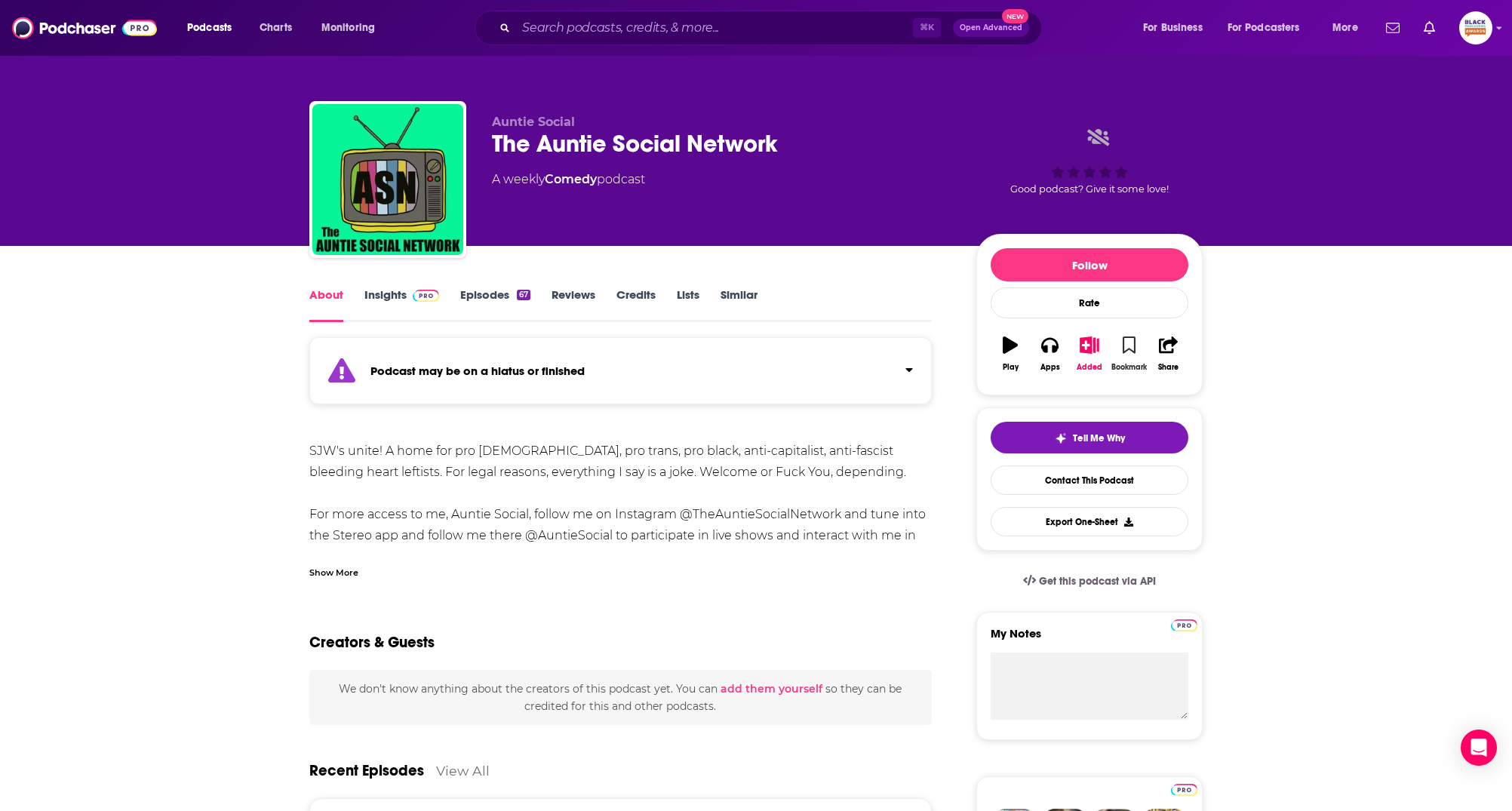
click at [1128, 354] on button "Bookmark" at bounding box center [1128, 354] width 39 height 54
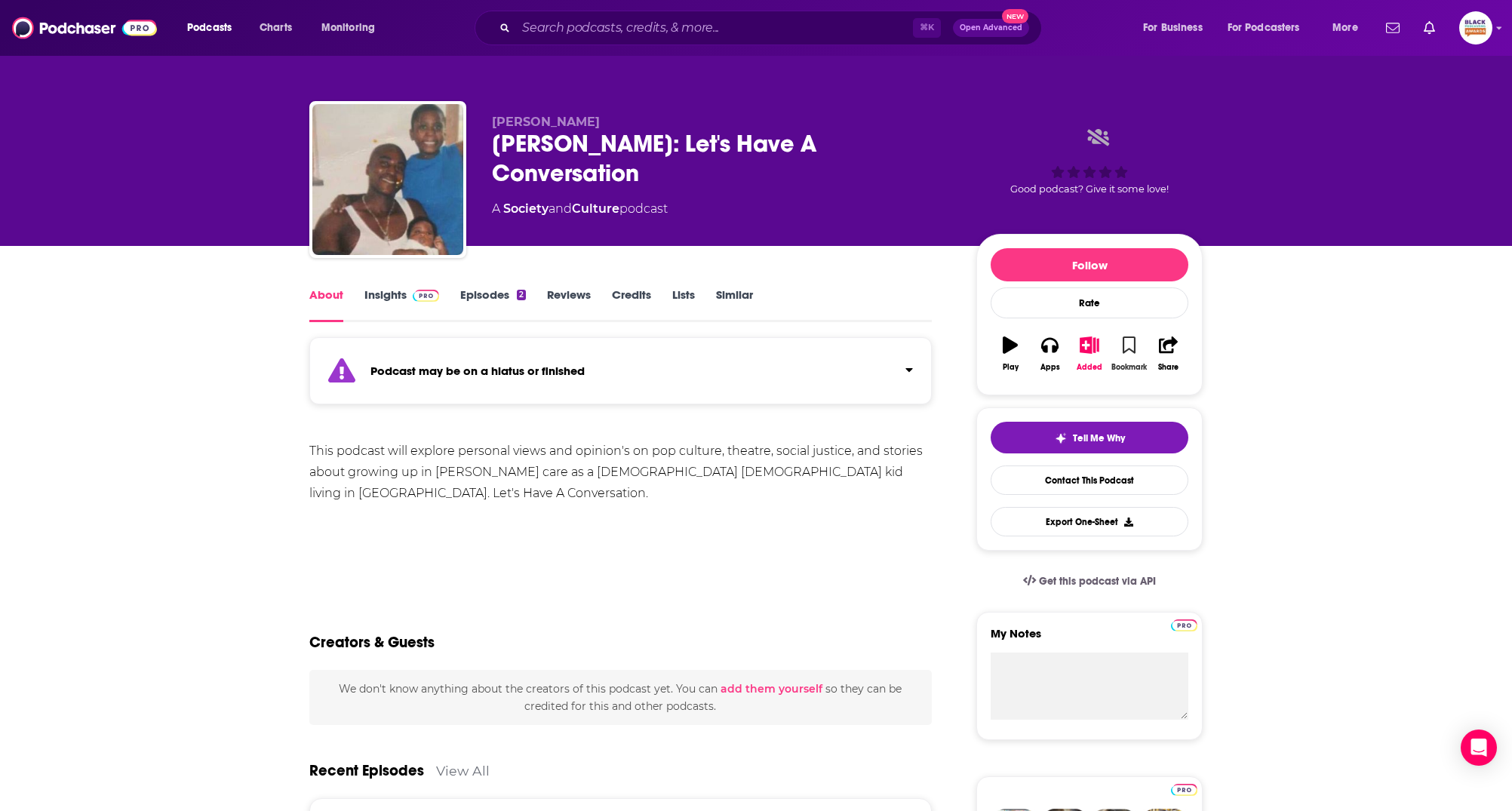
click at [1117, 342] on button "Bookmark" at bounding box center [1128, 354] width 39 height 54
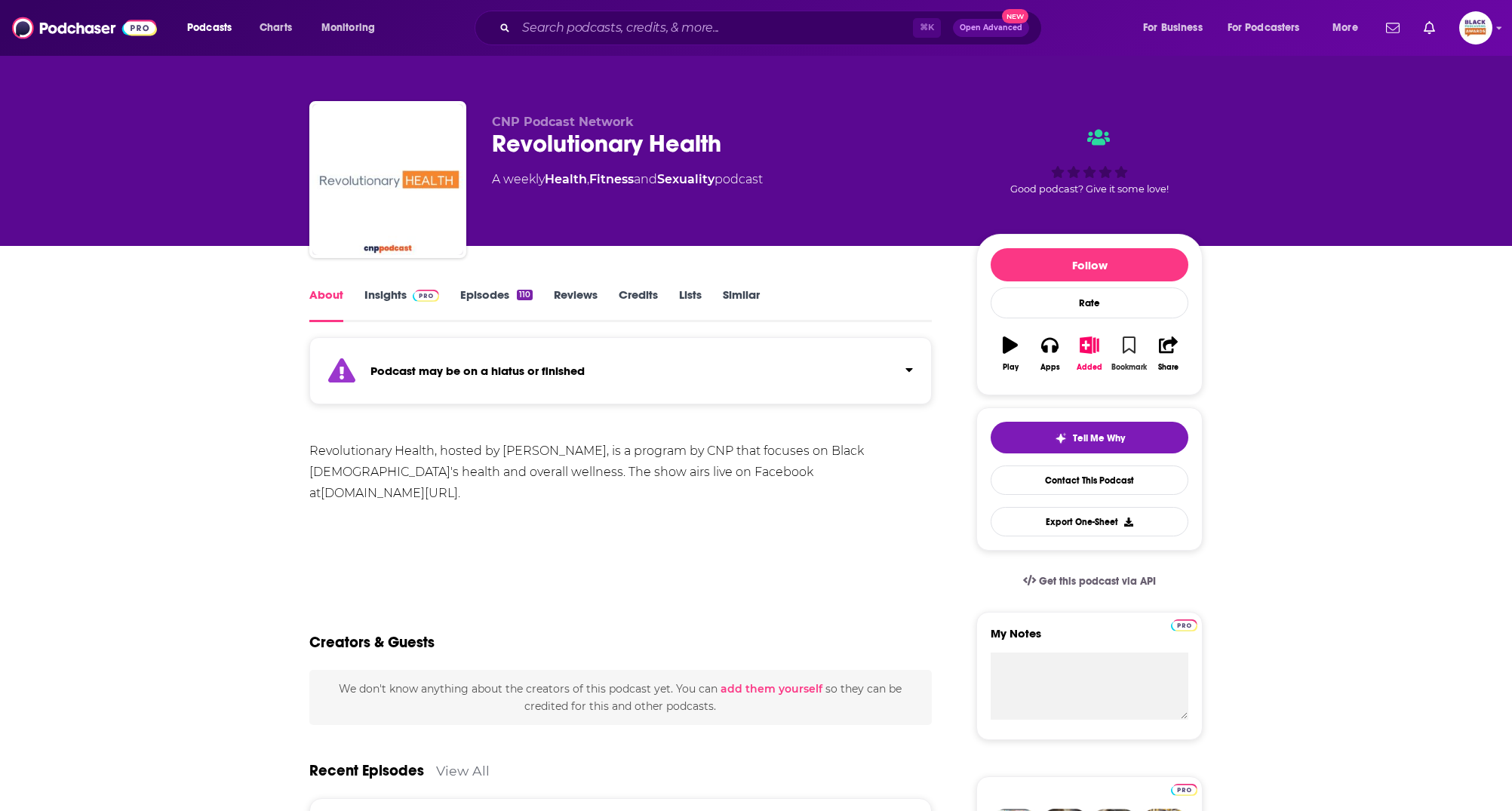
click at [1125, 339] on icon "button" at bounding box center [1129, 344] width 13 height 17
drag, startPoint x: 1128, startPoint y: 332, endPoint x: 1129, endPoint y: 348, distance: 16.0
click at [1129, 332] on button "Bookmark" at bounding box center [1128, 354] width 39 height 54
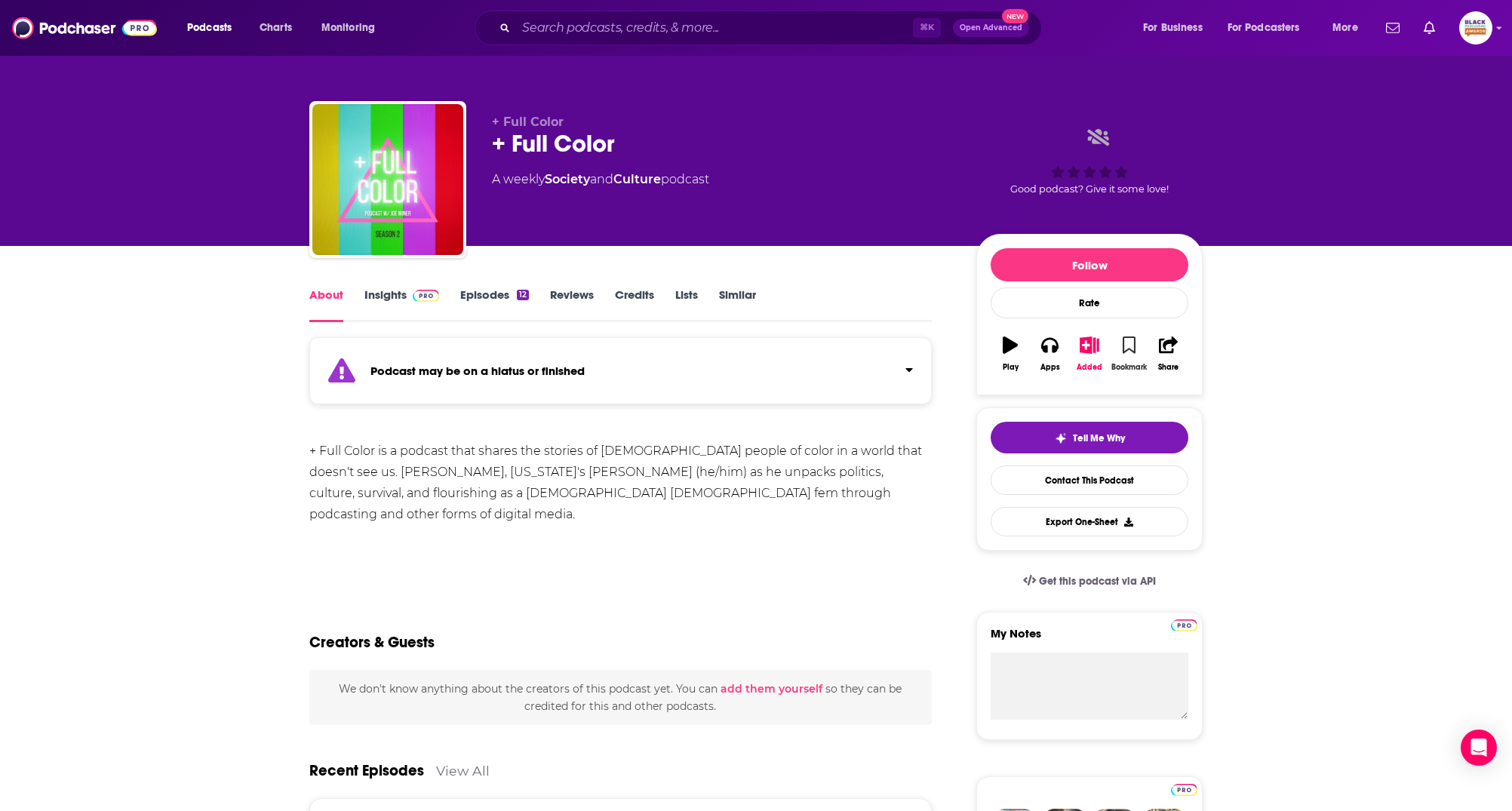
click at [1135, 354] on button "Bookmark" at bounding box center [1128, 354] width 39 height 54
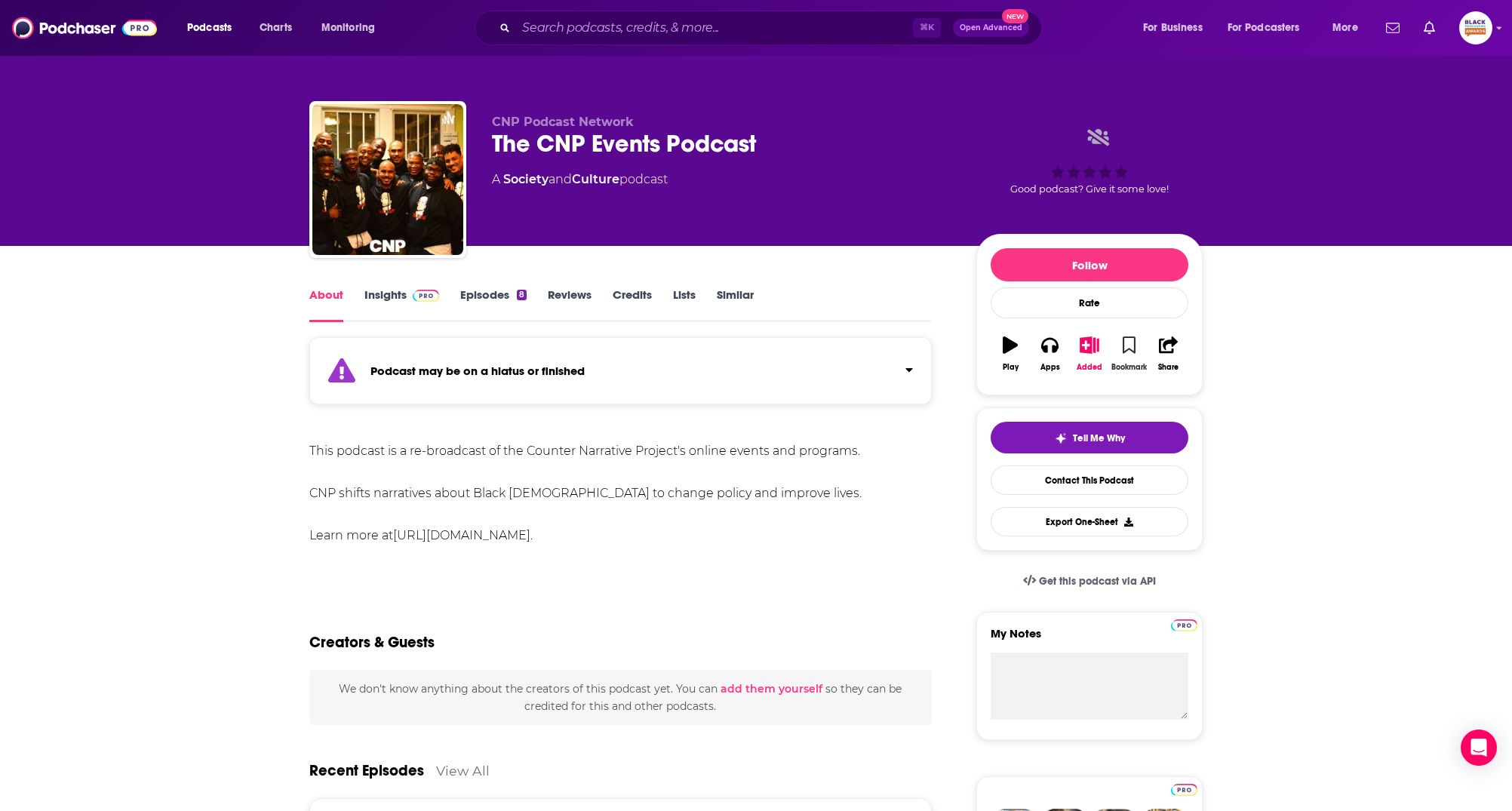
click at [1120, 347] on button "Bookmark" at bounding box center [1128, 354] width 39 height 54
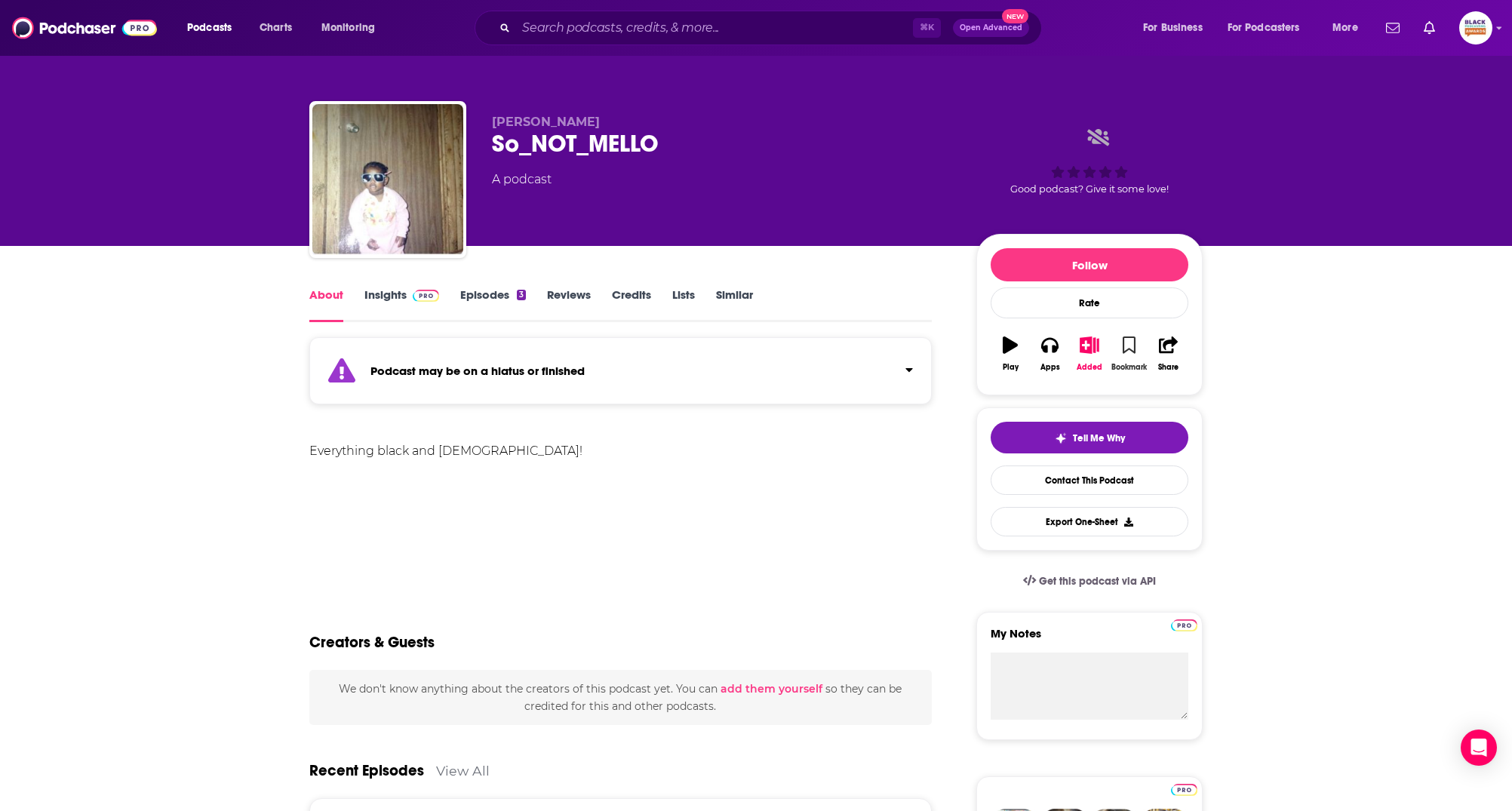
click at [1132, 348] on icon "button" at bounding box center [1129, 344] width 13 height 17
